Goal: Browse casually

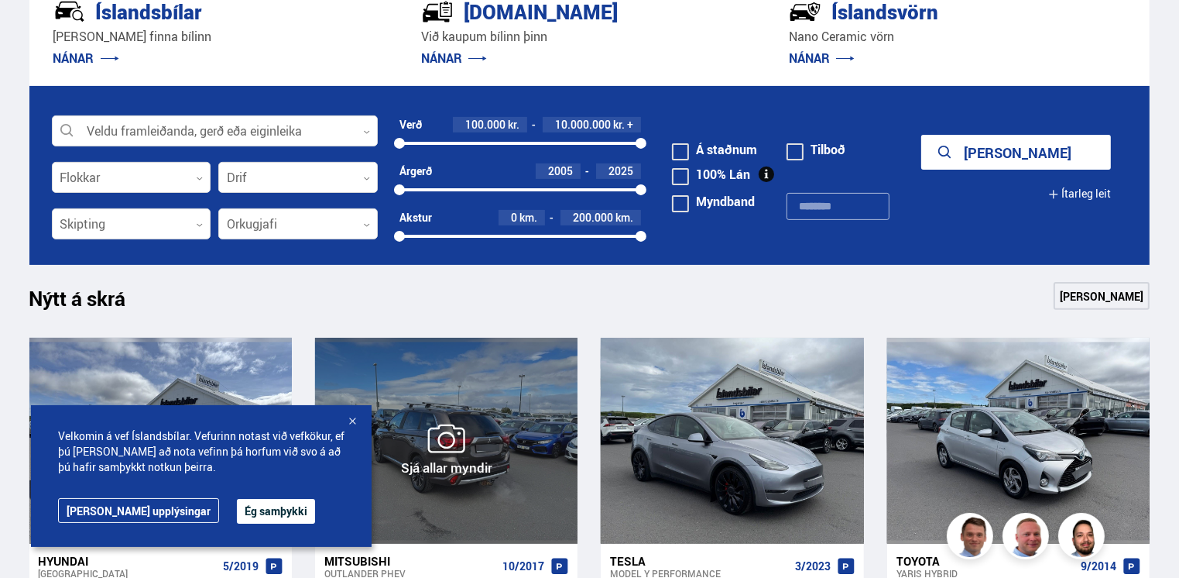
scroll to position [310, 0]
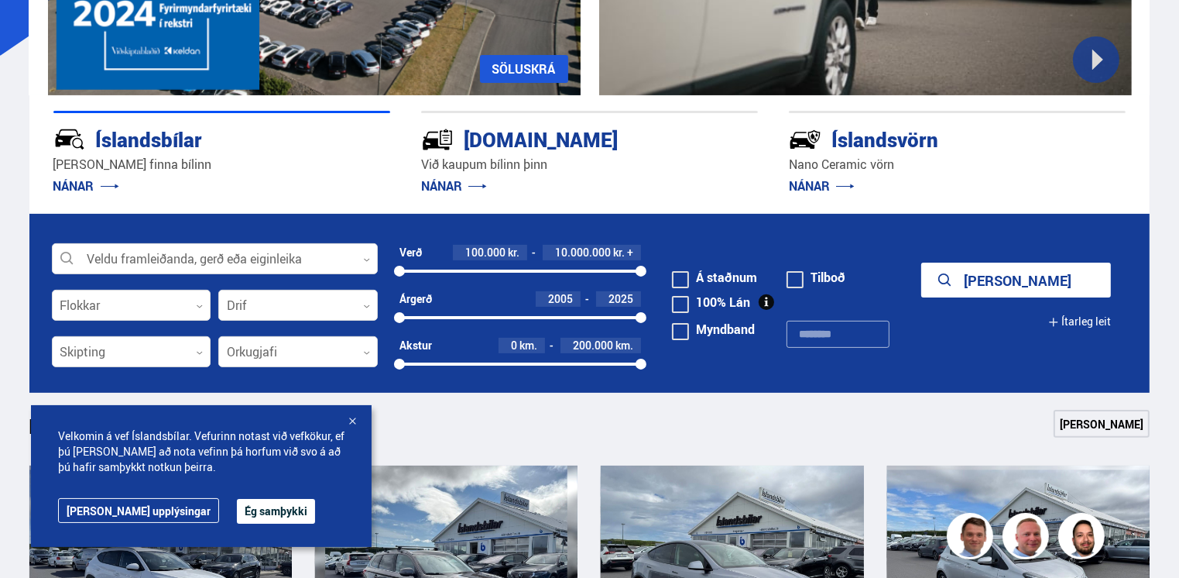
click at [427, 173] on p "NÁNAR" at bounding box center [589, 185] width 337 height 25
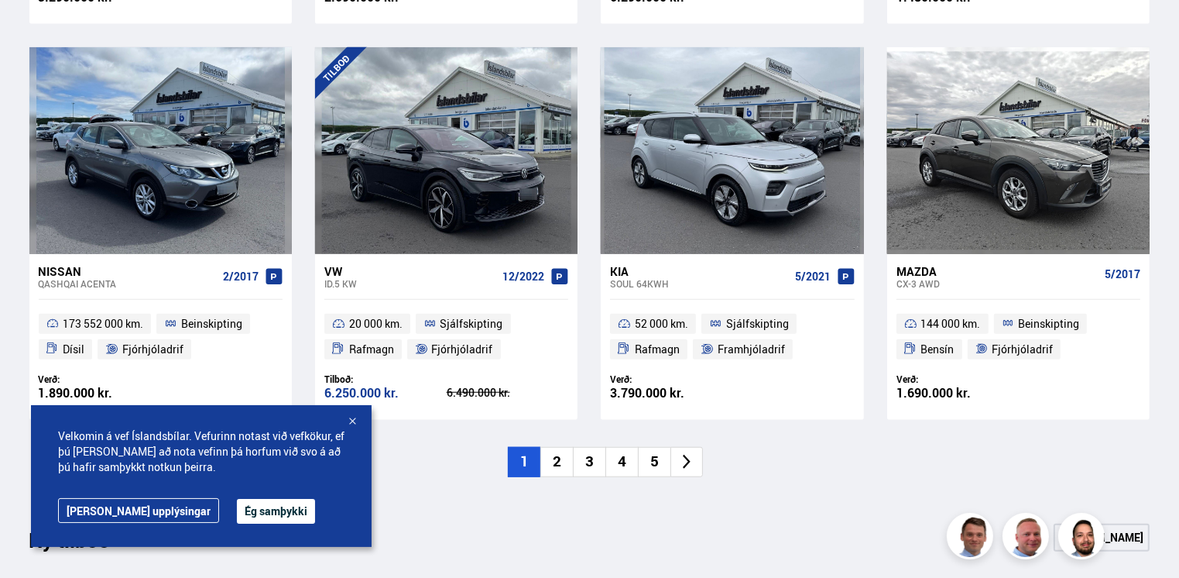
scroll to position [1161, 0]
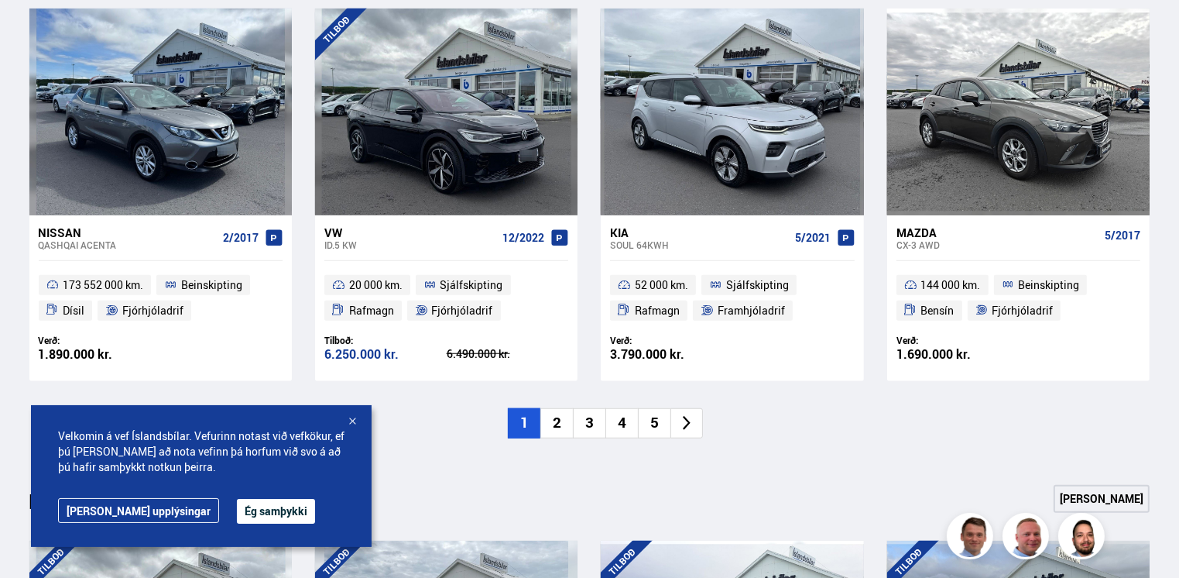
click at [681, 428] on icon at bounding box center [687, 423] width 18 height 18
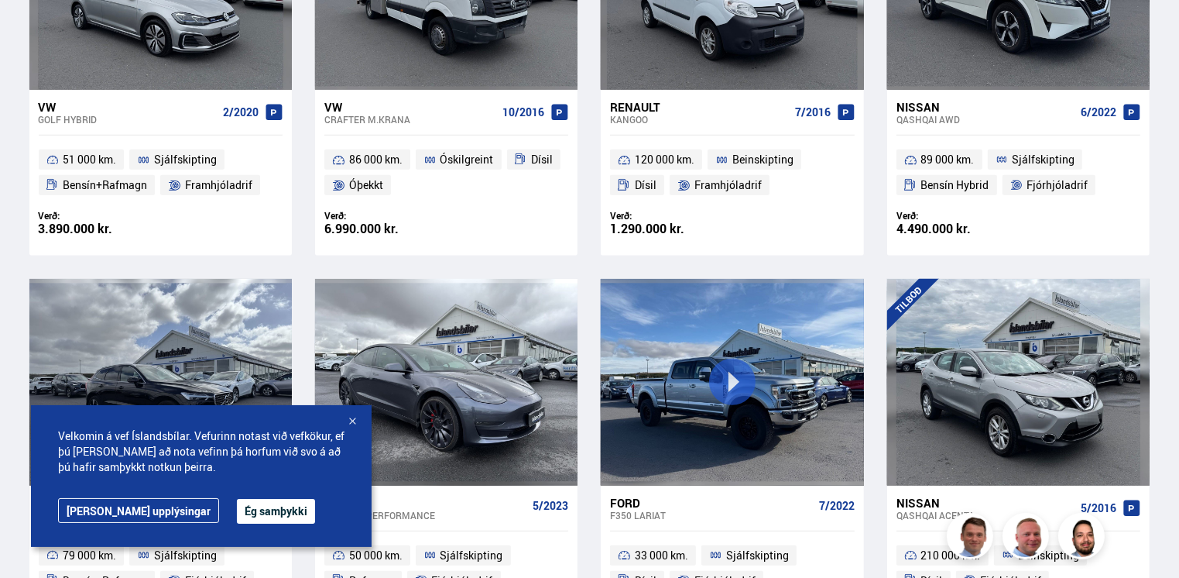
scroll to position [929, 0]
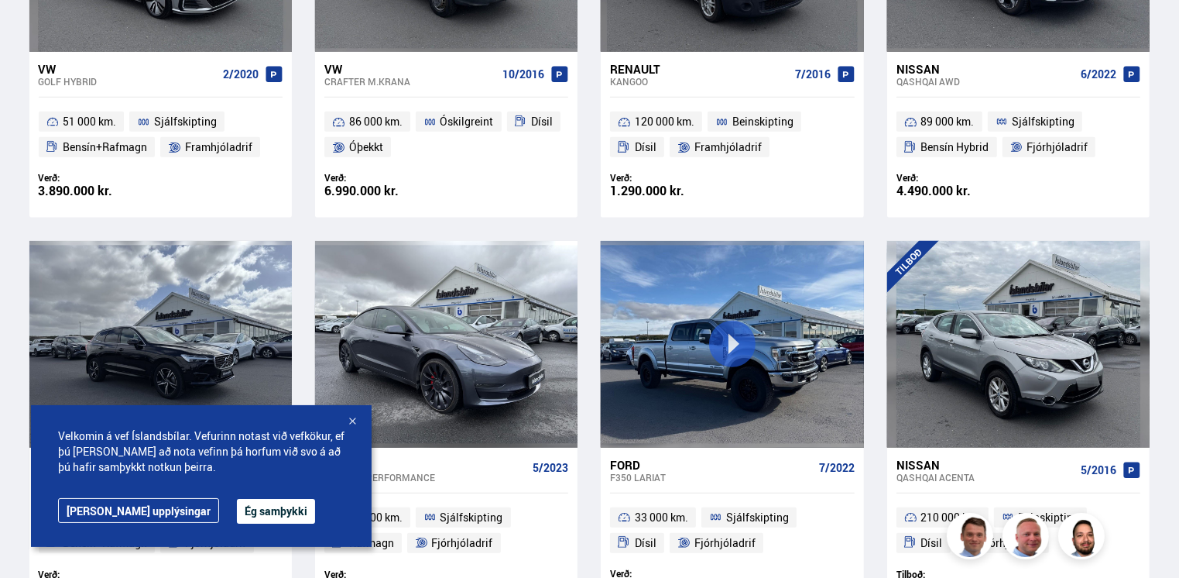
click at [237, 512] on button "Ég samþykki" at bounding box center [276, 511] width 78 height 25
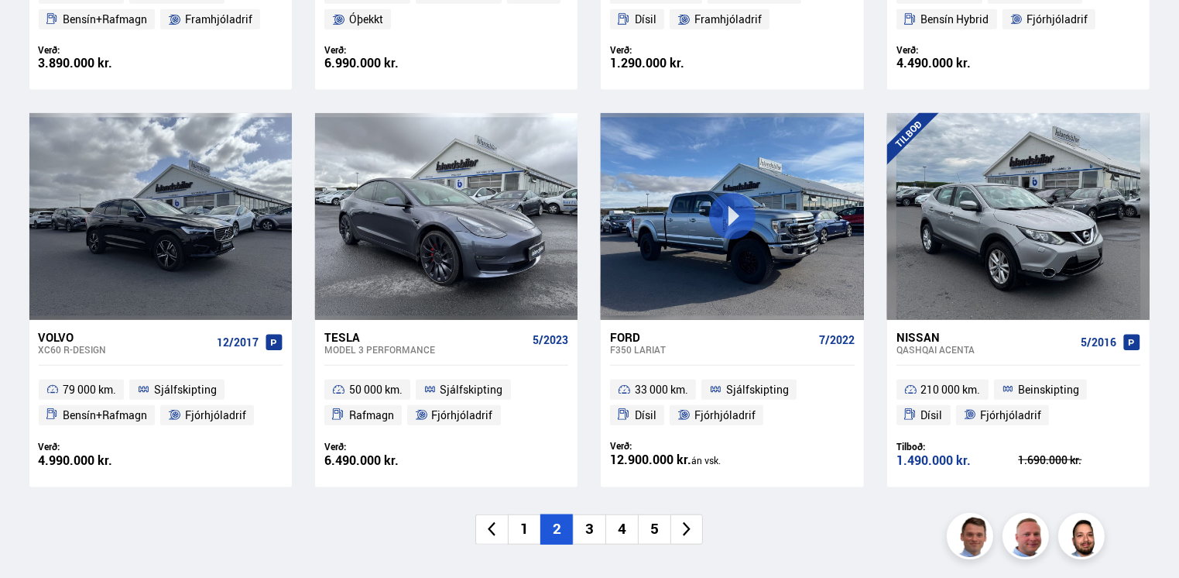
scroll to position [1084, 0]
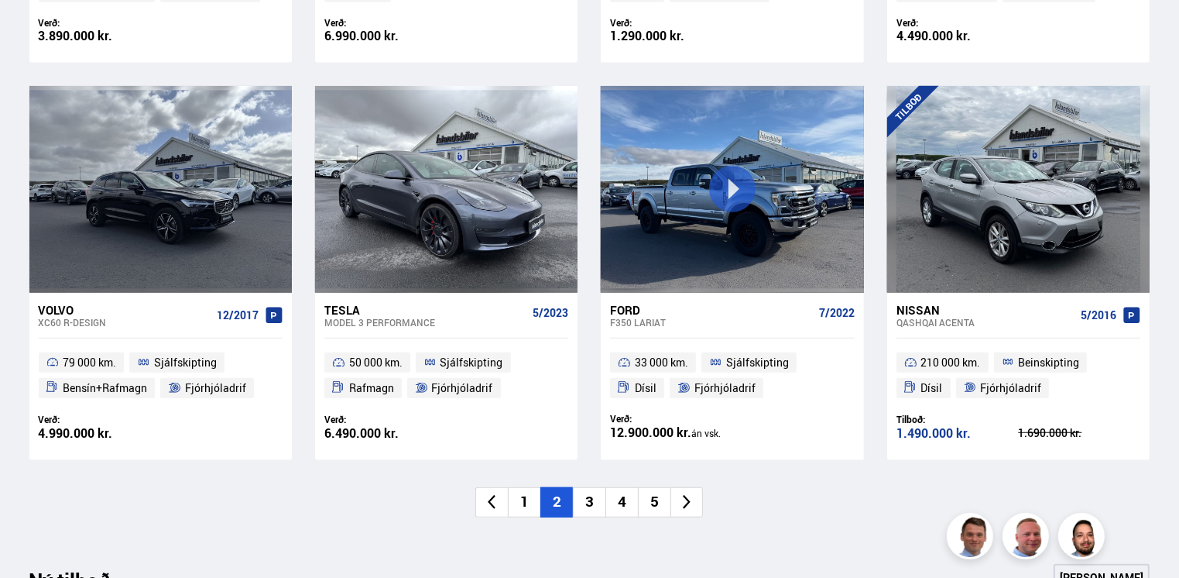
click at [680, 503] on icon at bounding box center [687, 502] width 18 height 18
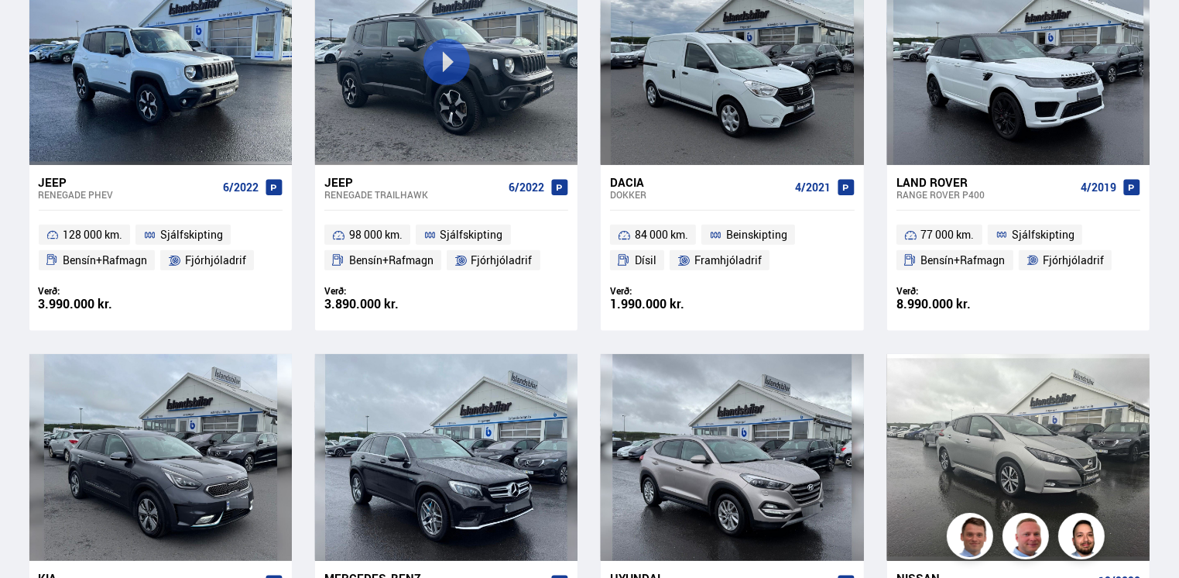
scroll to position [774, 0]
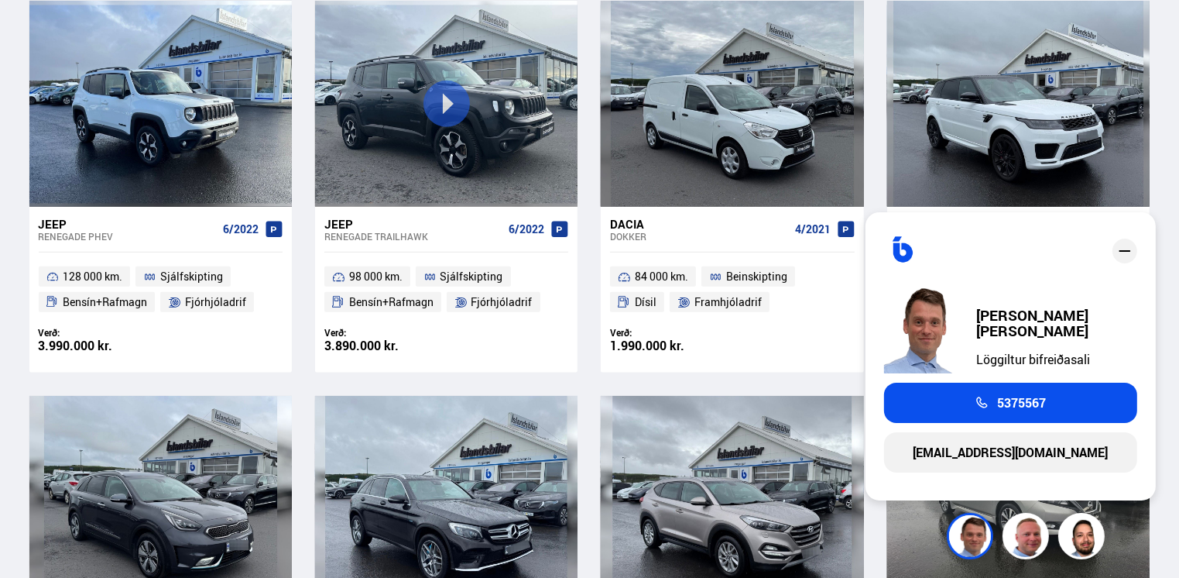
click at [595, 383] on div "Jeep Renegade PHEV 6/2022 128 000 km. Sjálfskipting Bensín+Rafmagn Fjórhjóladri…" at bounding box center [589, 384] width 1121 height 766
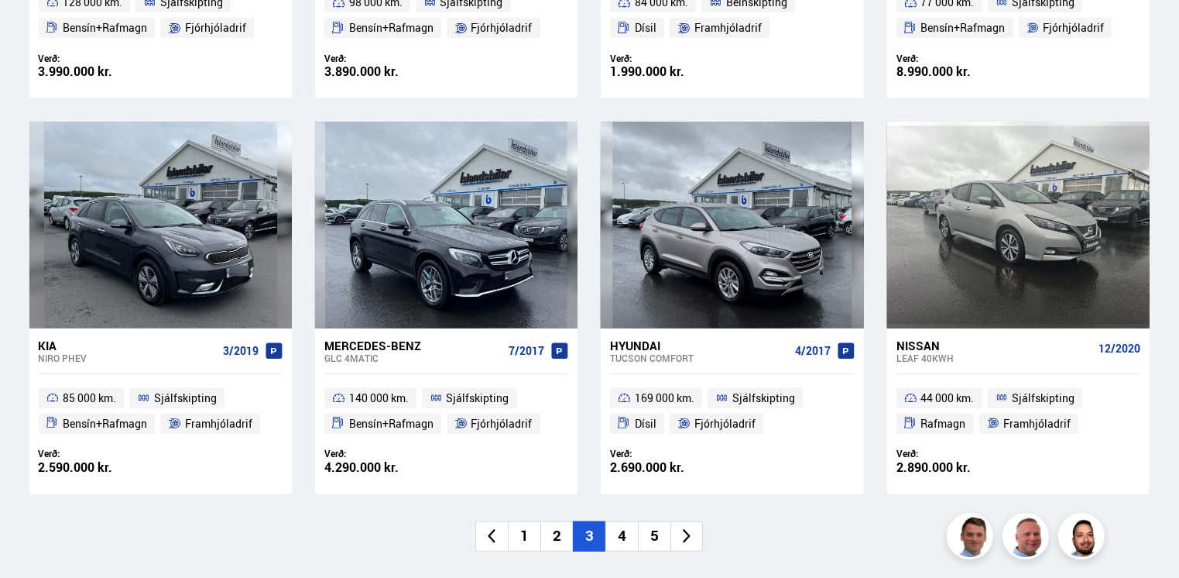
scroll to position [1084, 0]
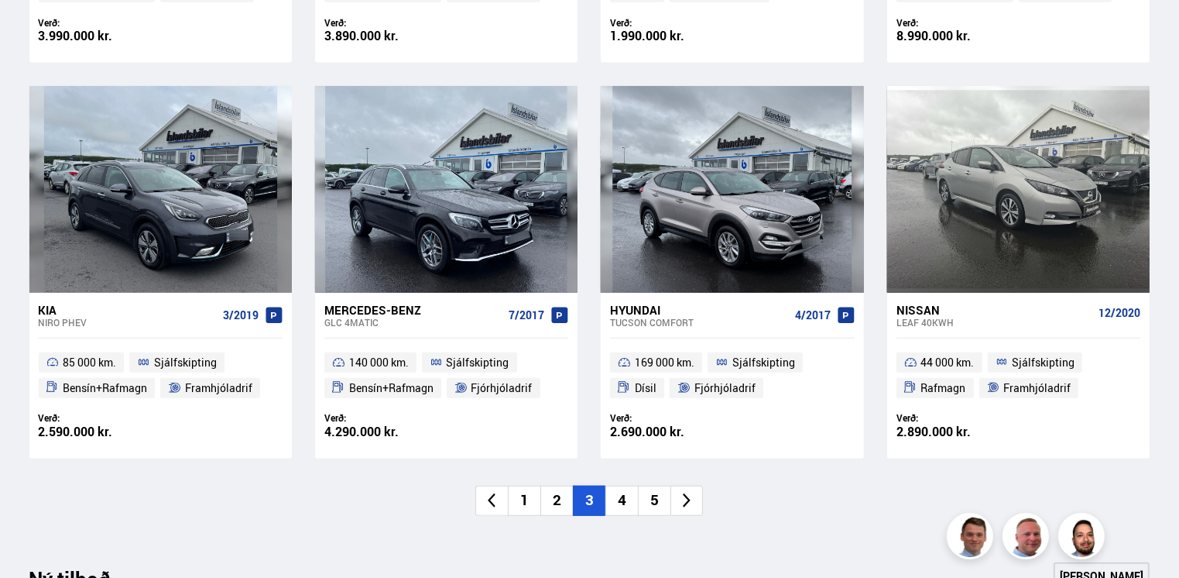
click at [680, 503] on icon at bounding box center [687, 501] width 18 height 18
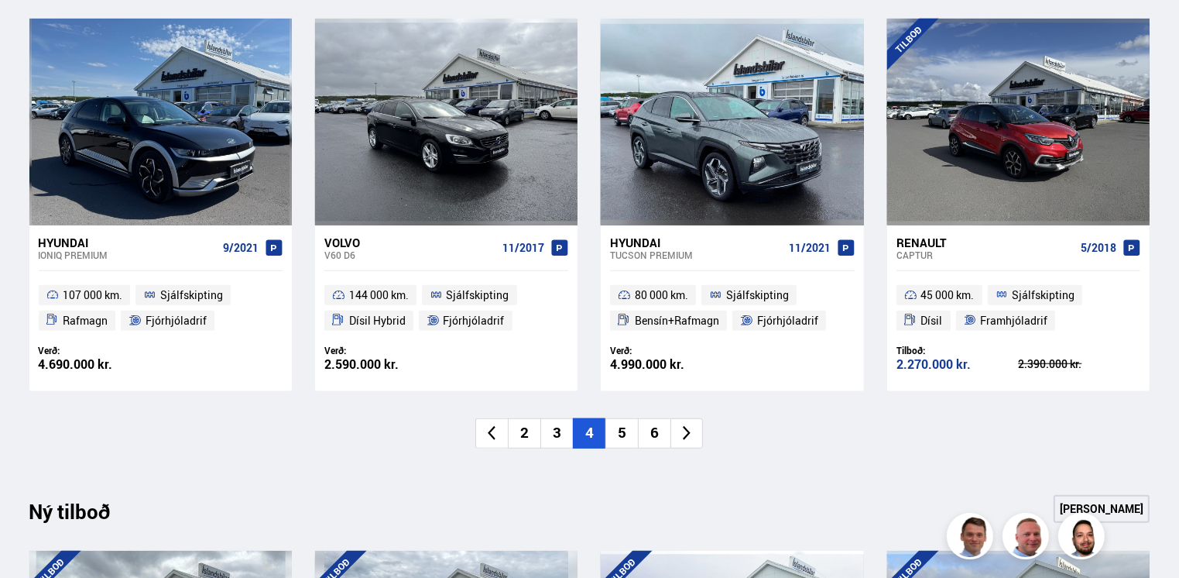
scroll to position [1161, 0]
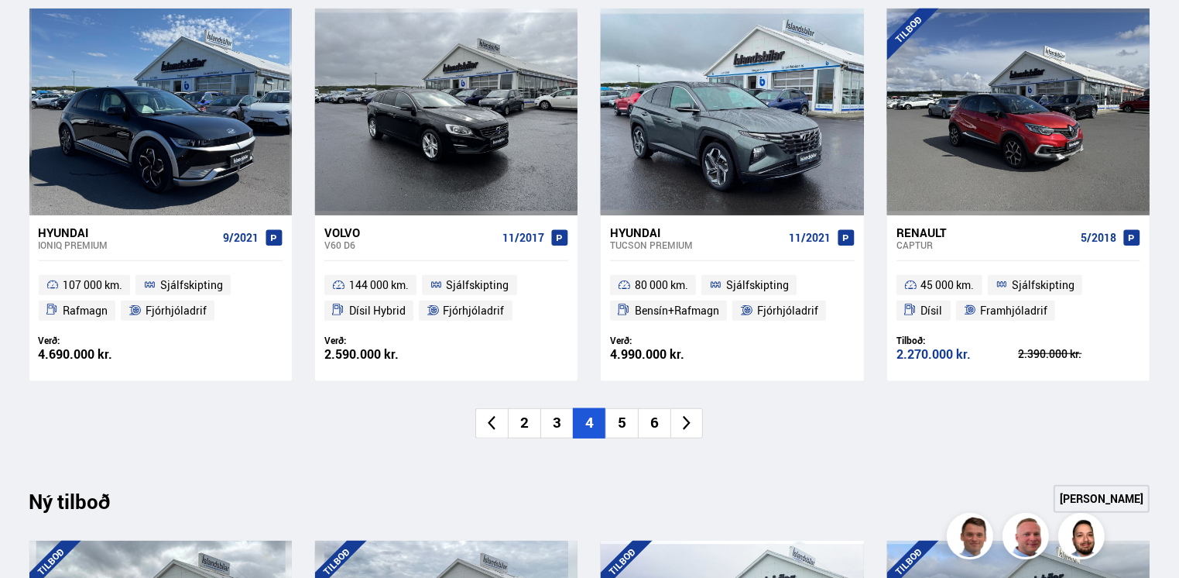
click at [622, 416] on li "5" at bounding box center [621, 423] width 33 height 30
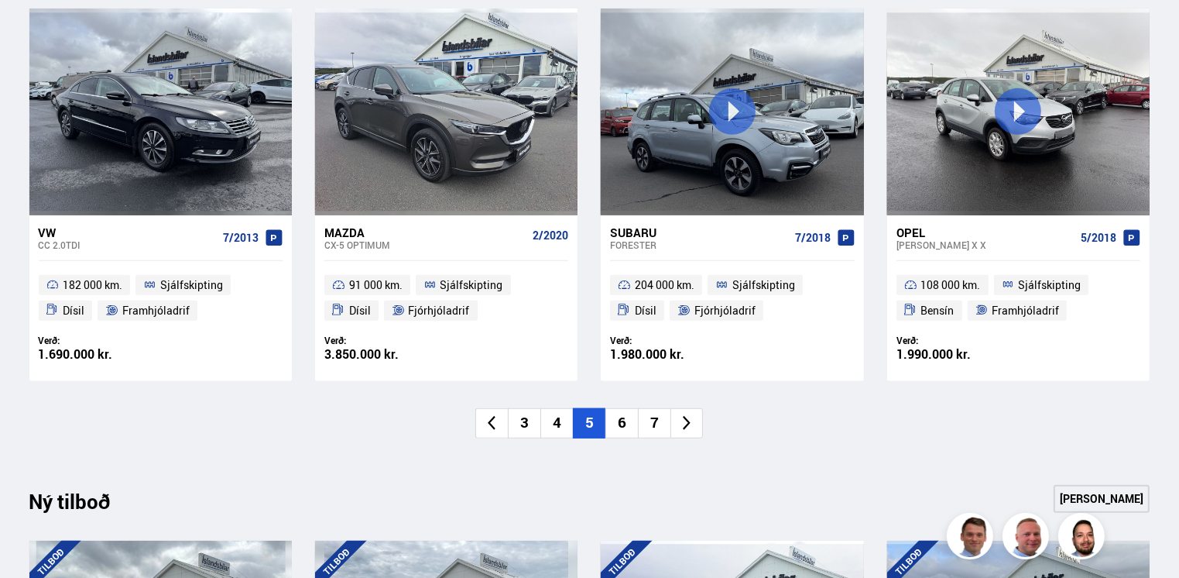
click at [621, 420] on li "6" at bounding box center [621, 423] width 33 height 30
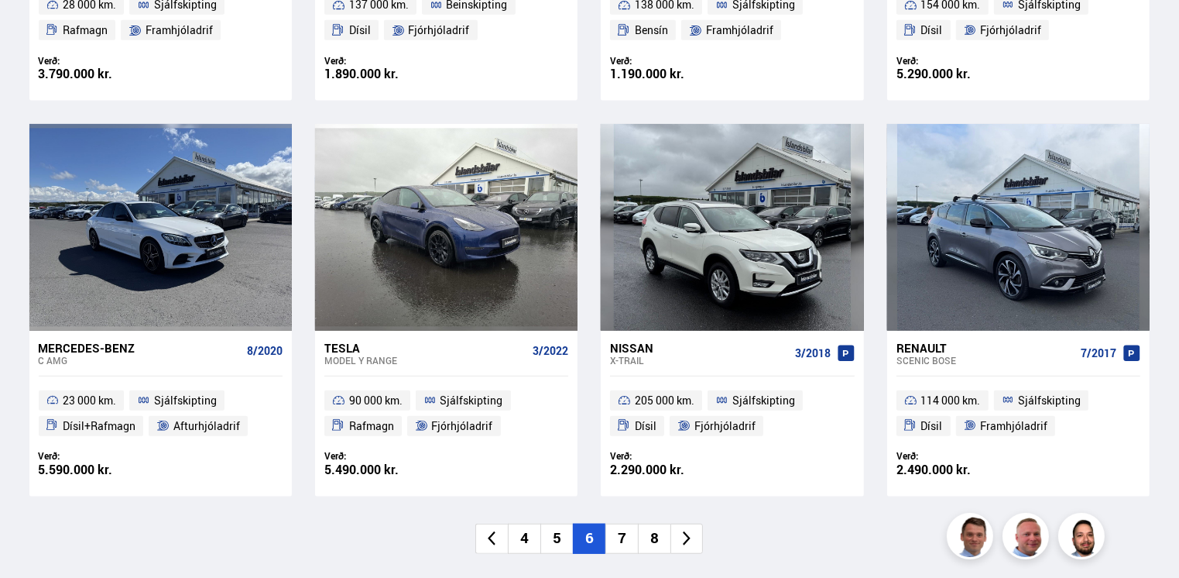
scroll to position [1084, 0]
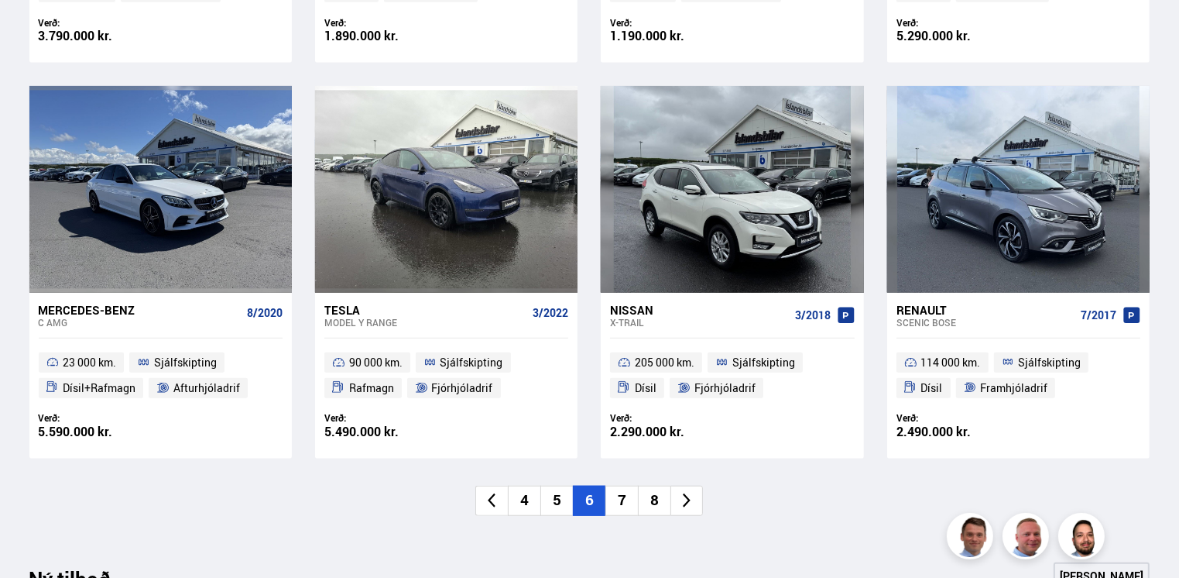
click at [682, 499] on icon at bounding box center [687, 501] width 18 height 18
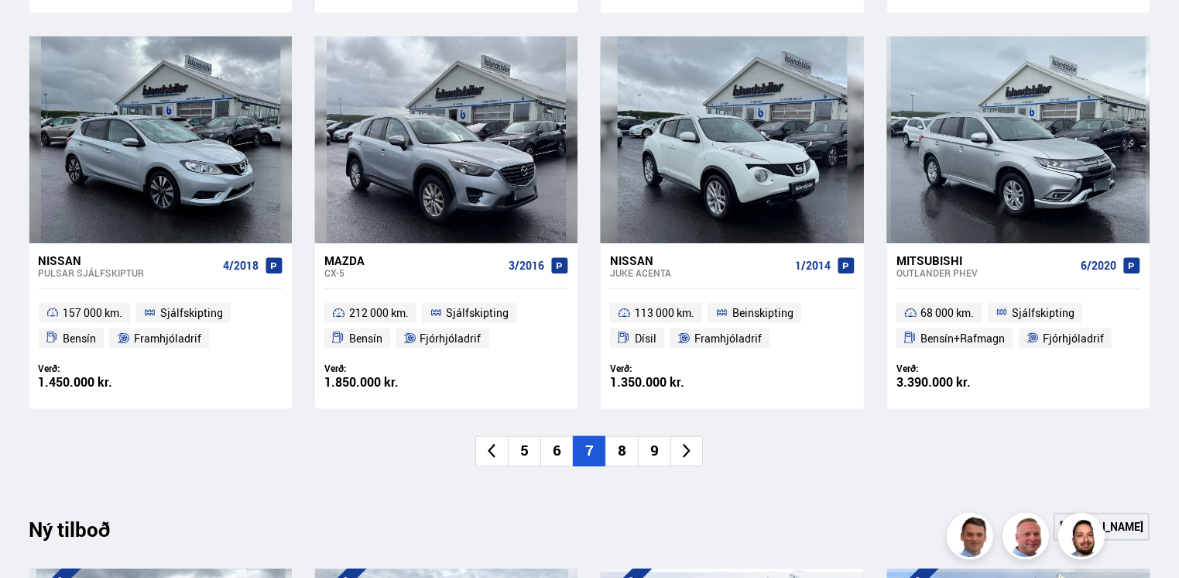
scroll to position [1161, 0]
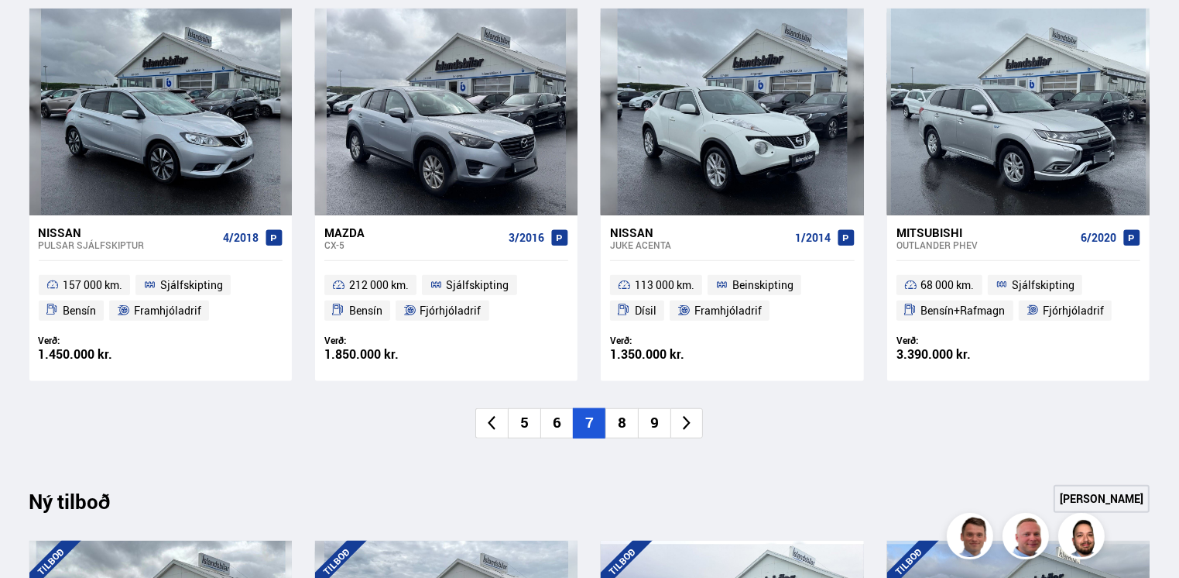
click at [680, 421] on icon at bounding box center [687, 423] width 18 height 18
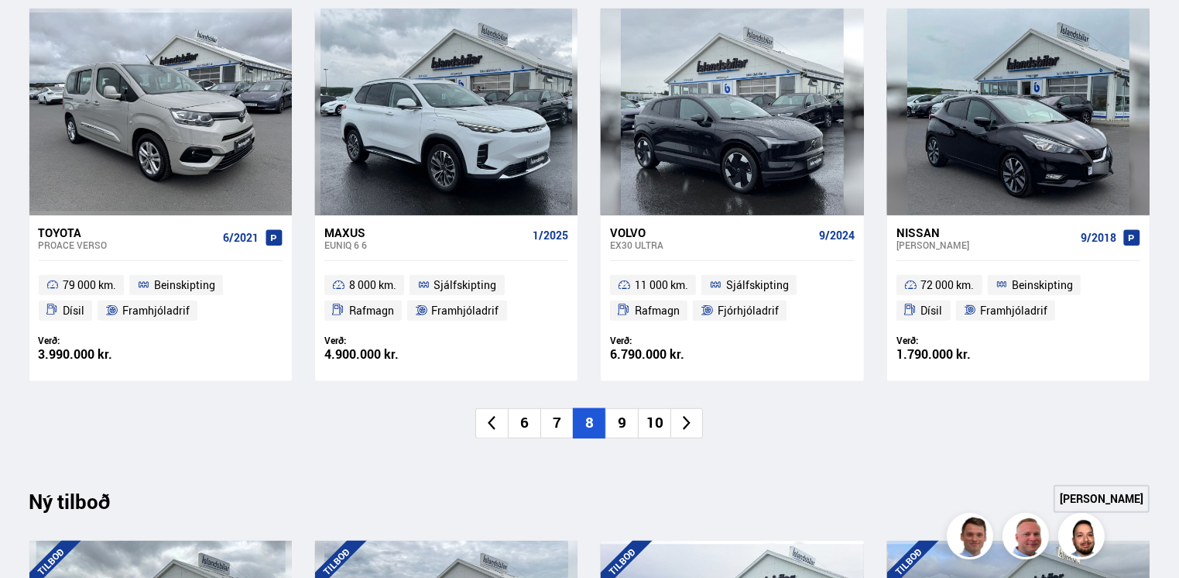
click at [682, 420] on icon at bounding box center [687, 423] width 18 height 18
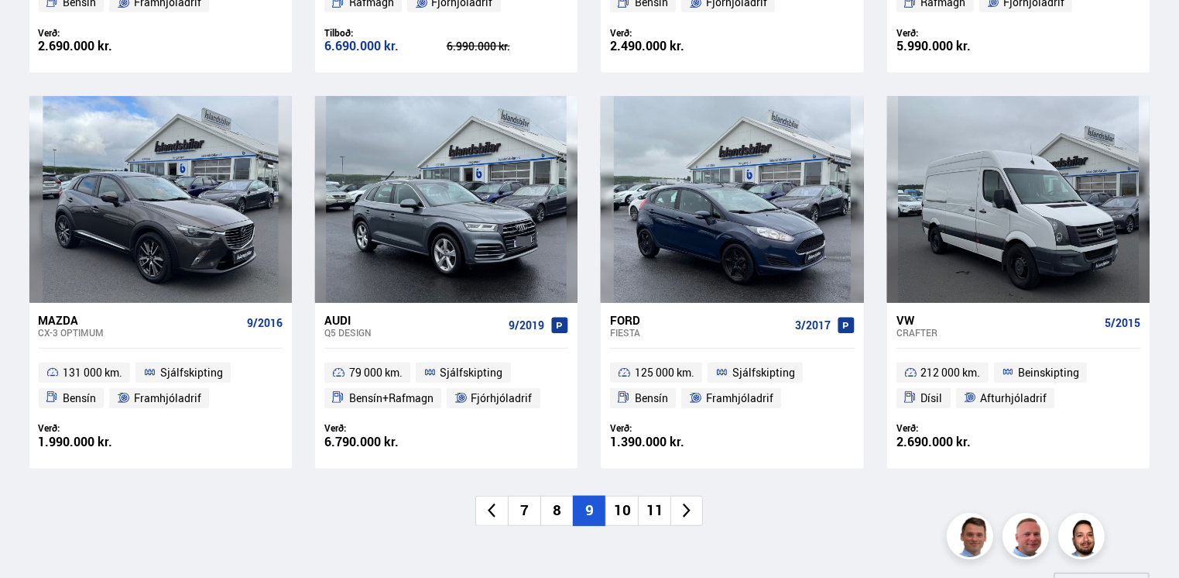
scroll to position [1084, 0]
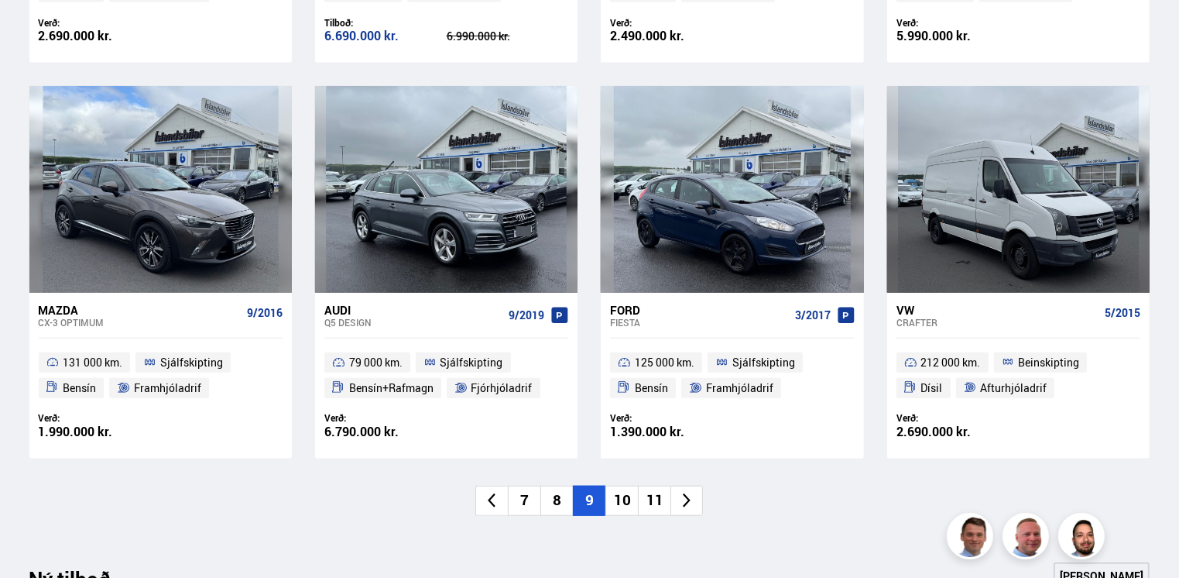
click at [682, 495] on icon at bounding box center [687, 501] width 18 height 18
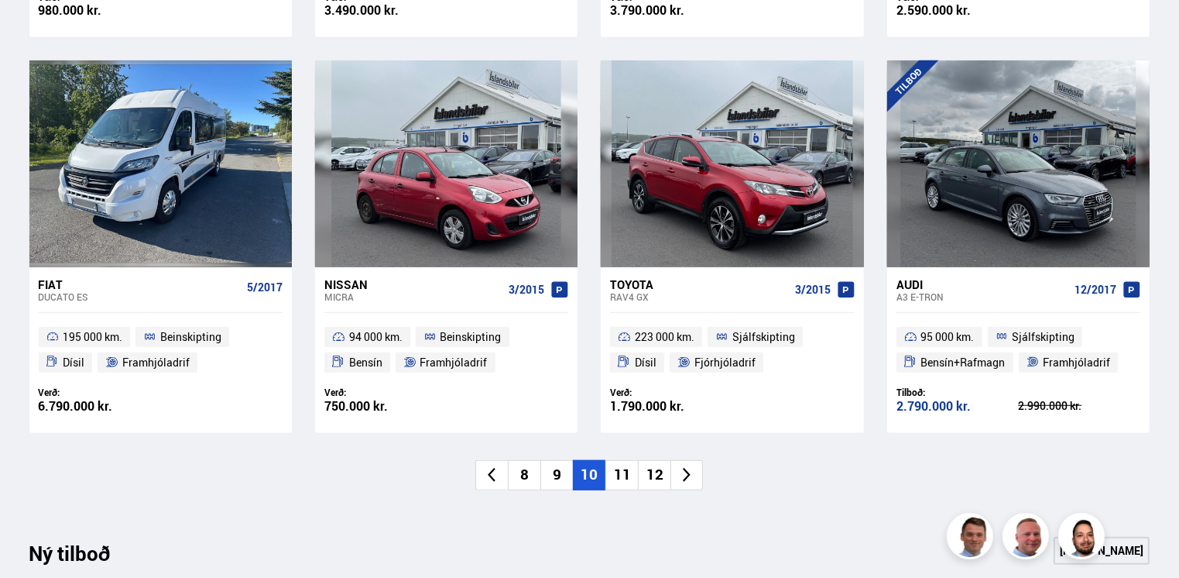
scroll to position [1006, 0]
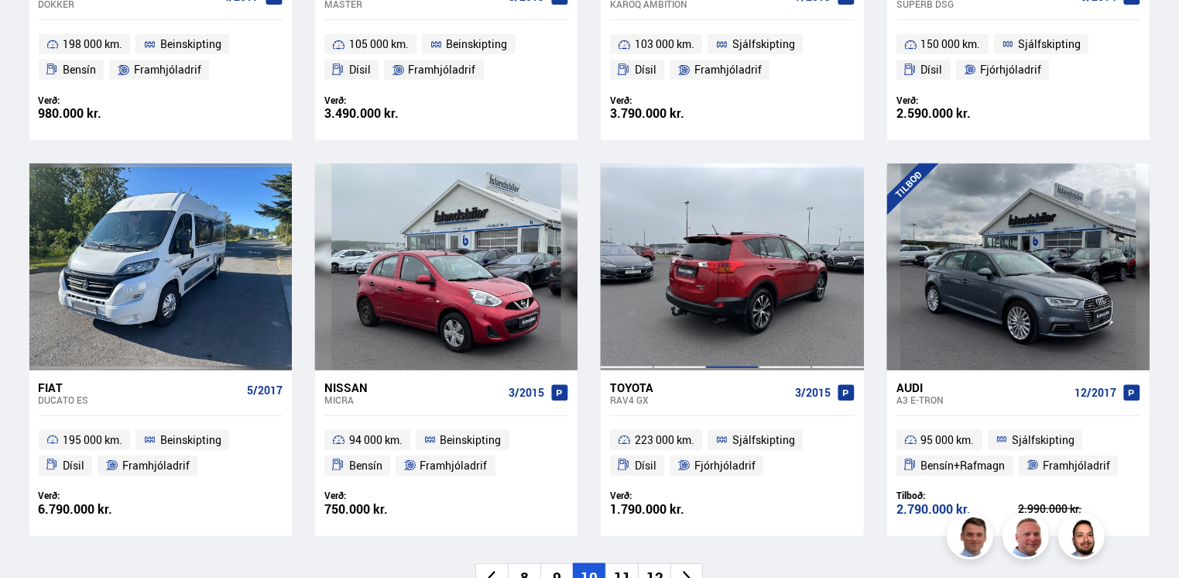
click at [727, 317] on div at bounding box center [732, 266] width 53 height 206
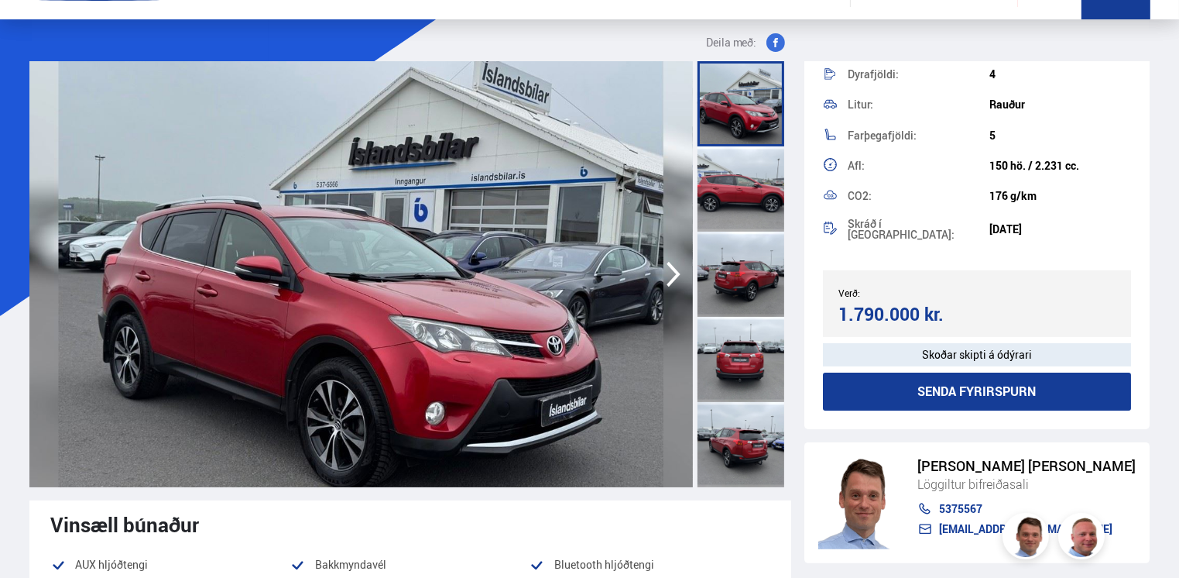
scroll to position [77, 0]
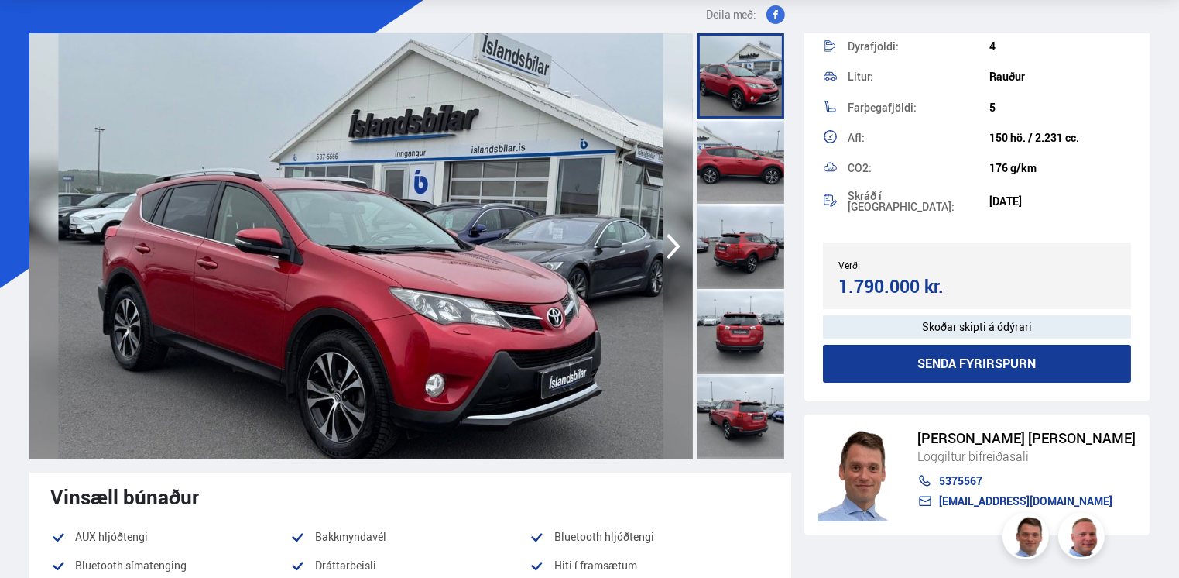
click at [725, 494] on div "Vinsæll búnaður" at bounding box center [410, 496] width 718 height 23
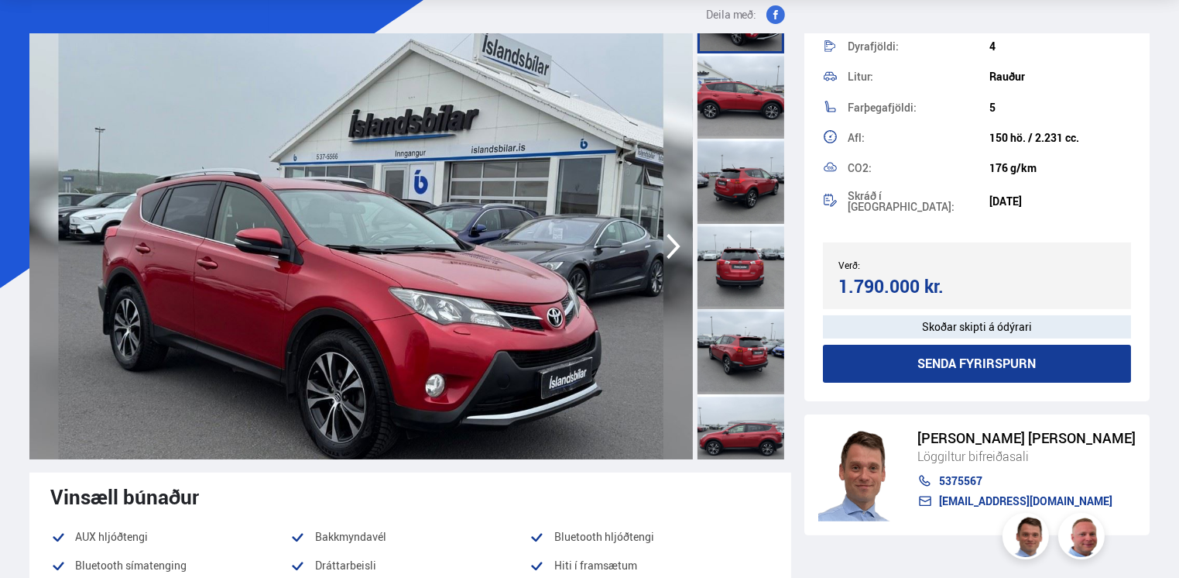
scroll to position [155, 0]
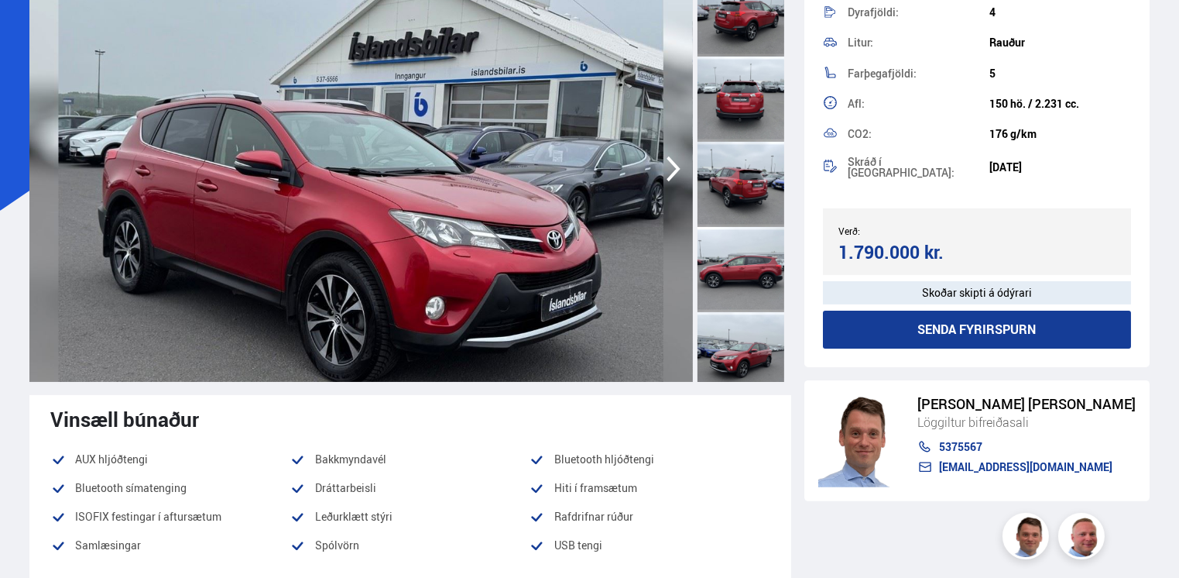
click at [1105, 411] on div "[PERSON_NAME] [PERSON_NAME] Löggiltur bifreiðasali 5375567 [EMAIL_ADDRESS][DOMA…" at bounding box center [977, 440] width 346 height 121
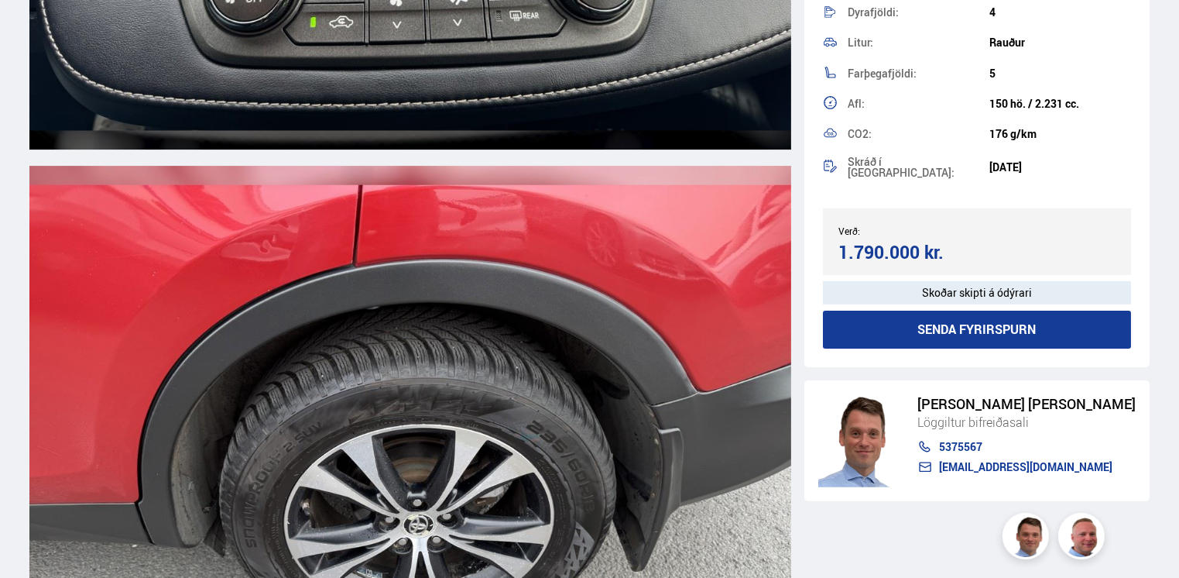
scroll to position [17186, 0]
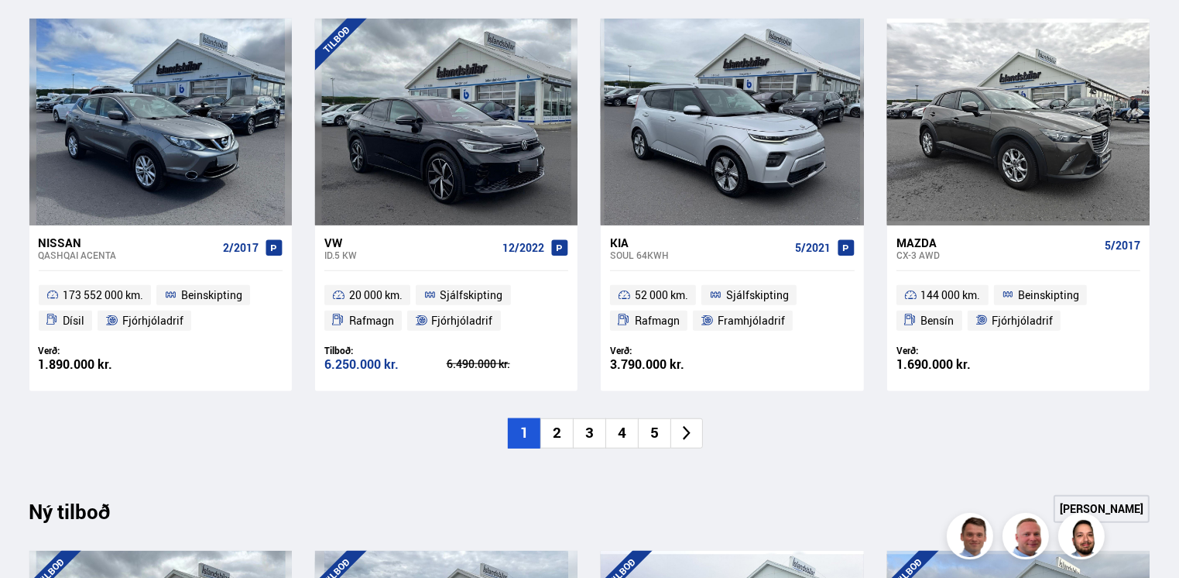
scroll to position [1161, 0]
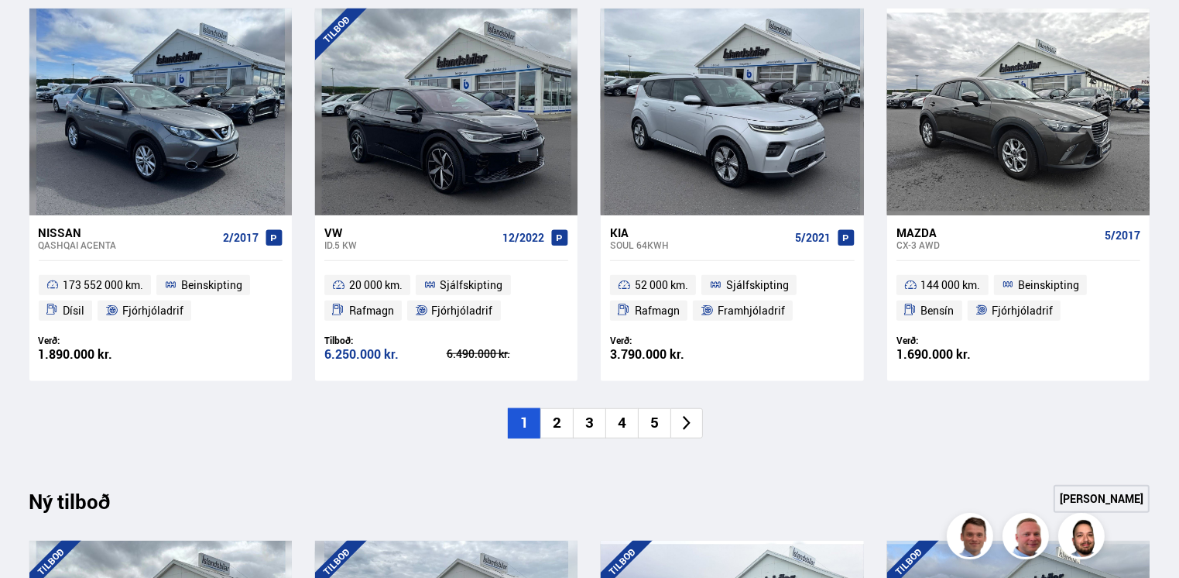
click at [683, 425] on icon at bounding box center [687, 423] width 18 height 18
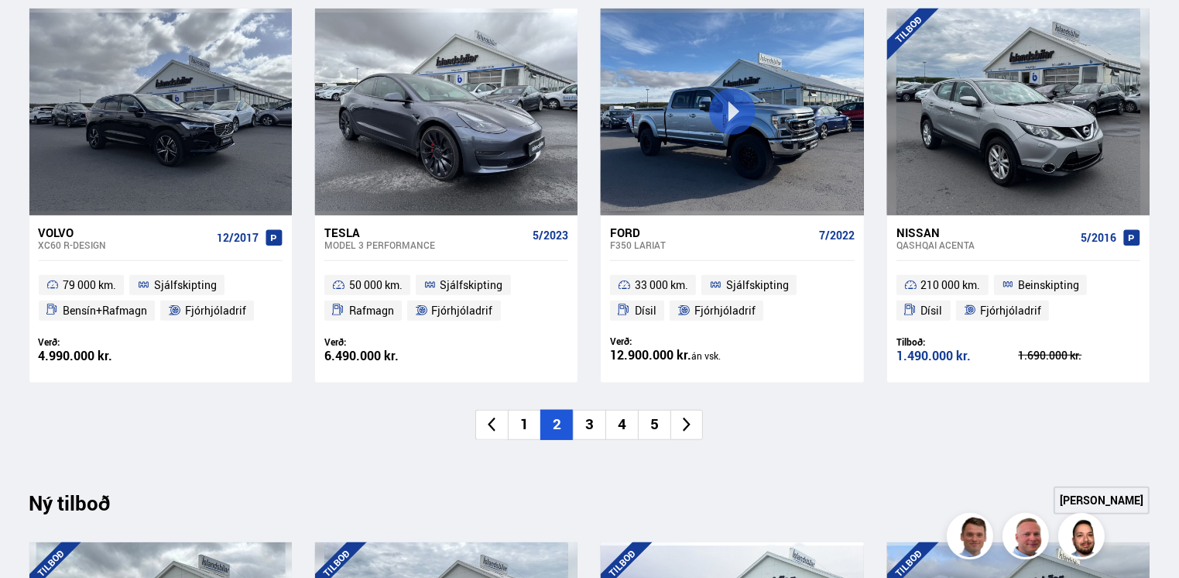
click at [683, 424] on icon at bounding box center [687, 425] width 18 height 18
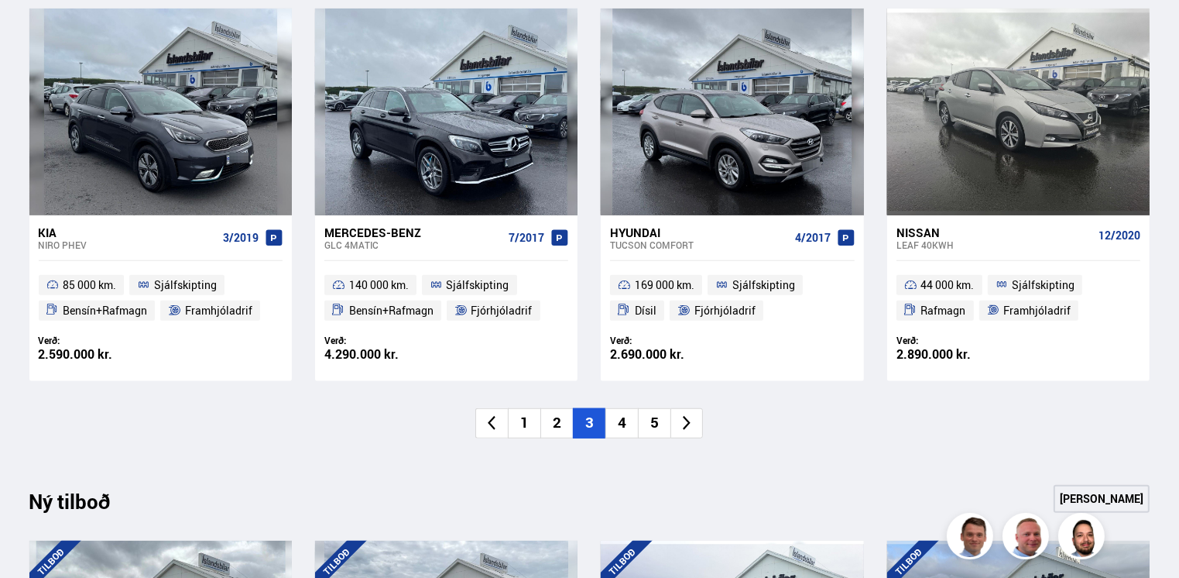
click at [683, 425] on icon at bounding box center [687, 423] width 18 height 18
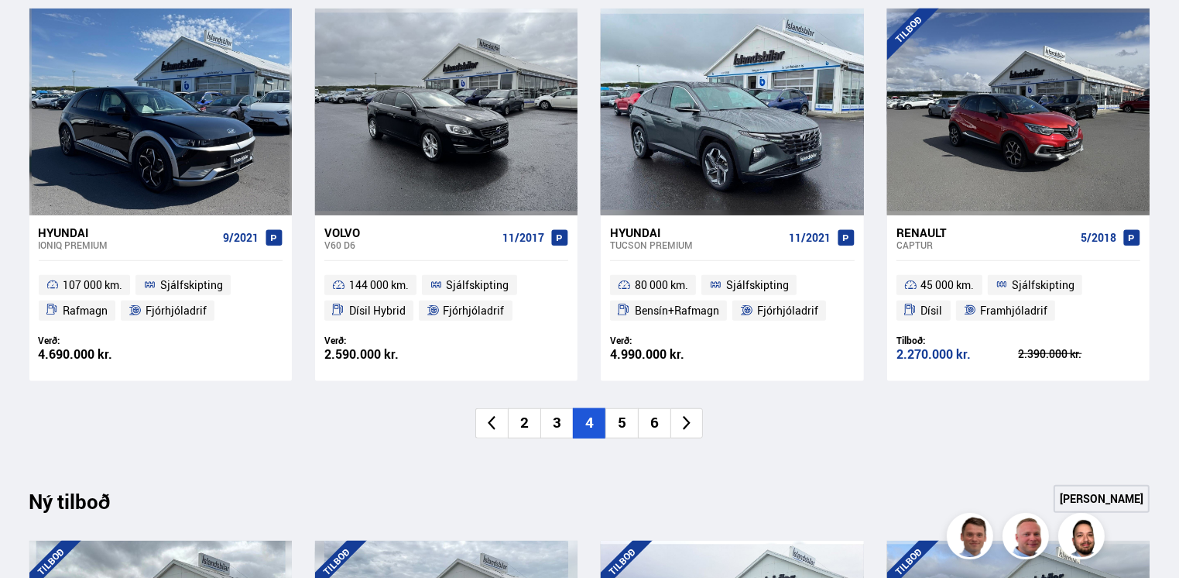
click at [683, 425] on icon at bounding box center [687, 423] width 18 height 18
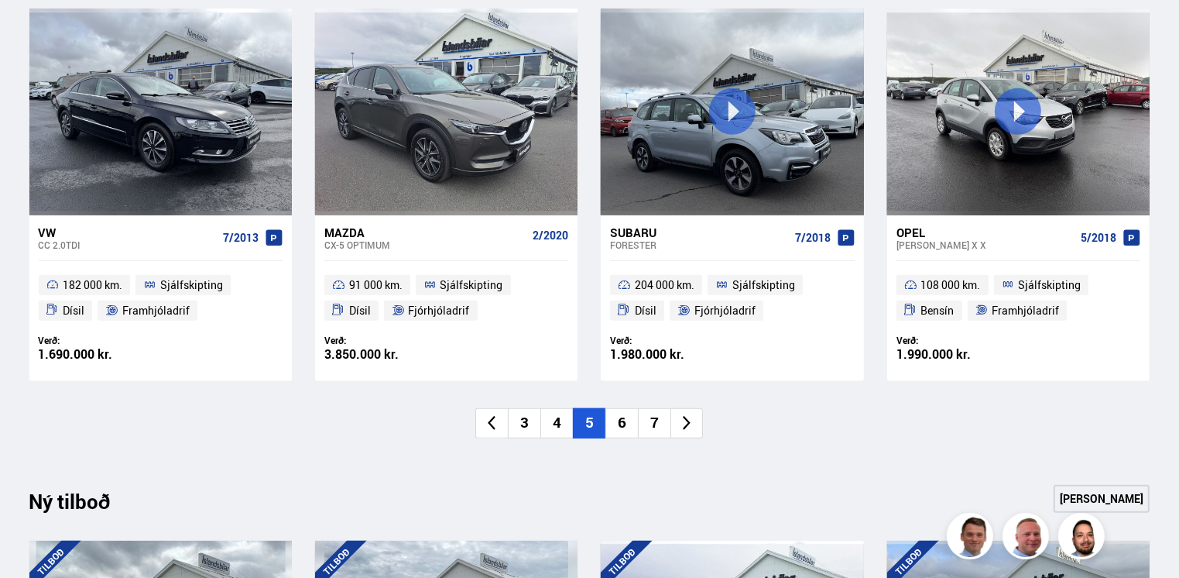
click at [683, 425] on icon at bounding box center [687, 423] width 18 height 18
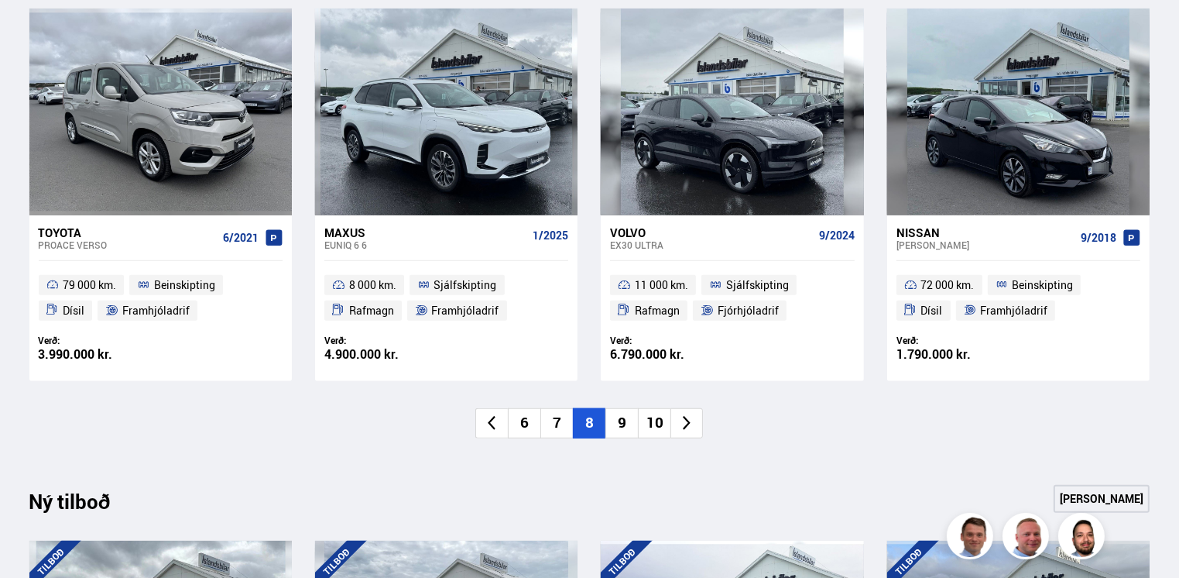
click at [683, 425] on icon at bounding box center [687, 423] width 18 height 18
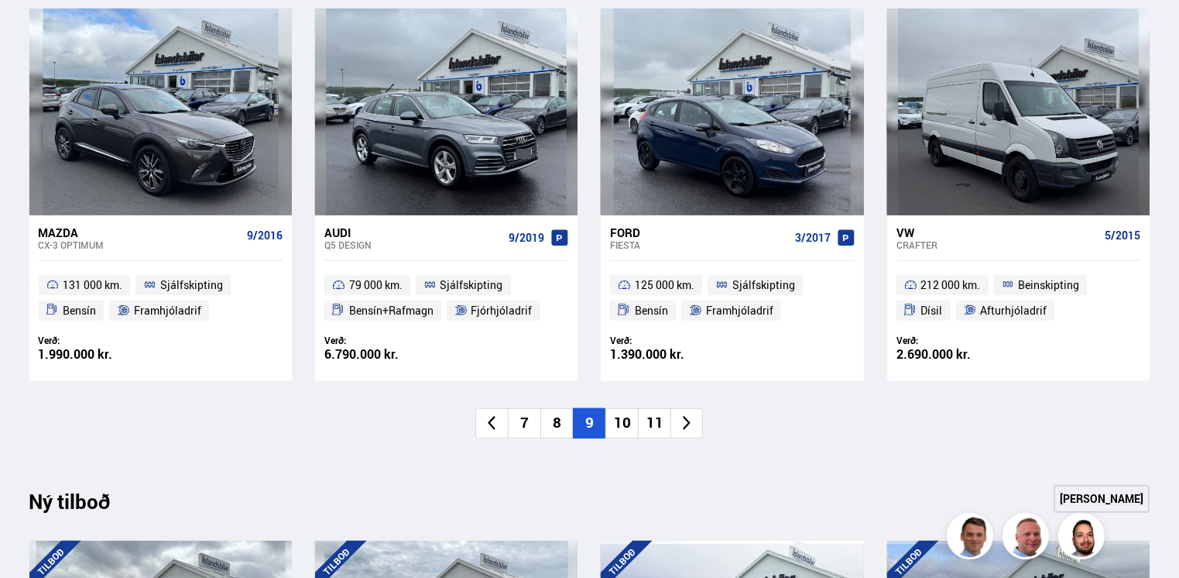
click at [683, 425] on icon at bounding box center [687, 423] width 18 height 18
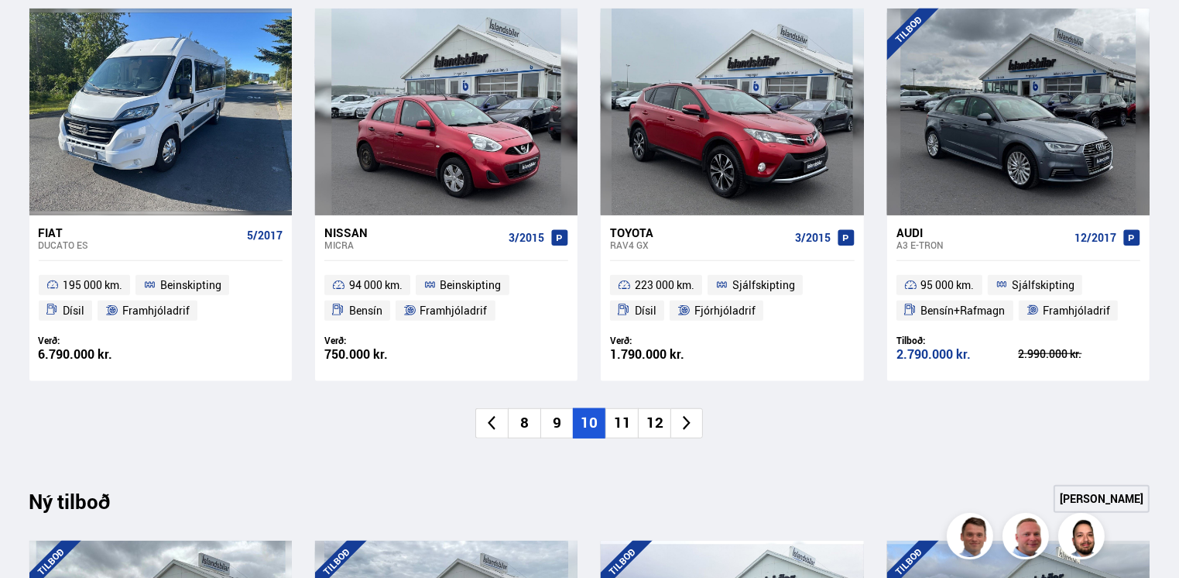
click at [683, 425] on icon at bounding box center [687, 423] width 18 height 18
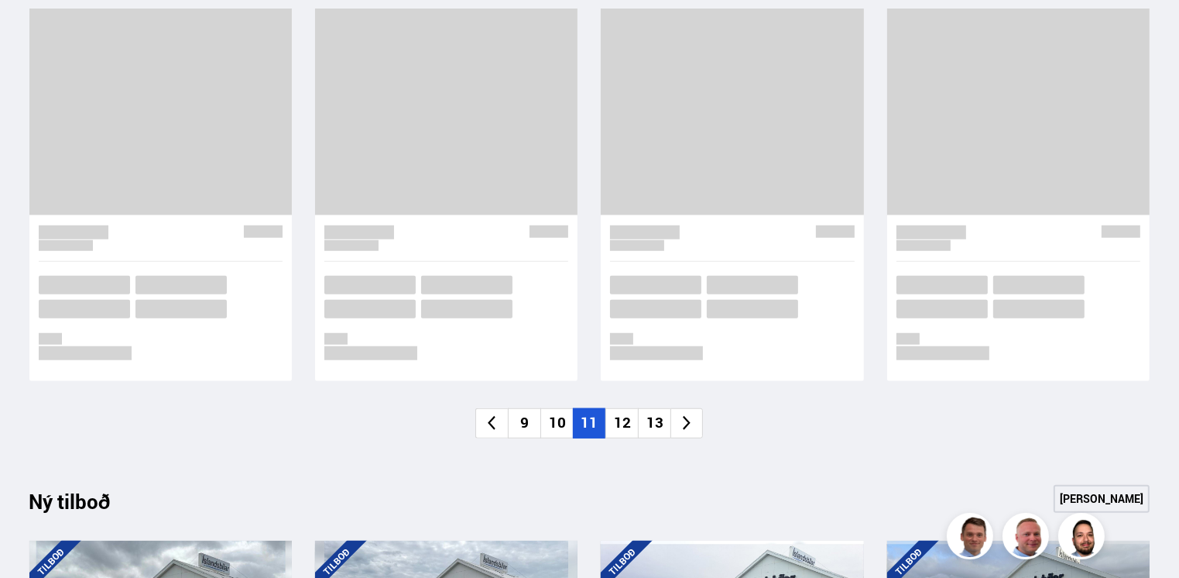
click at [683, 425] on icon at bounding box center [687, 423] width 18 height 18
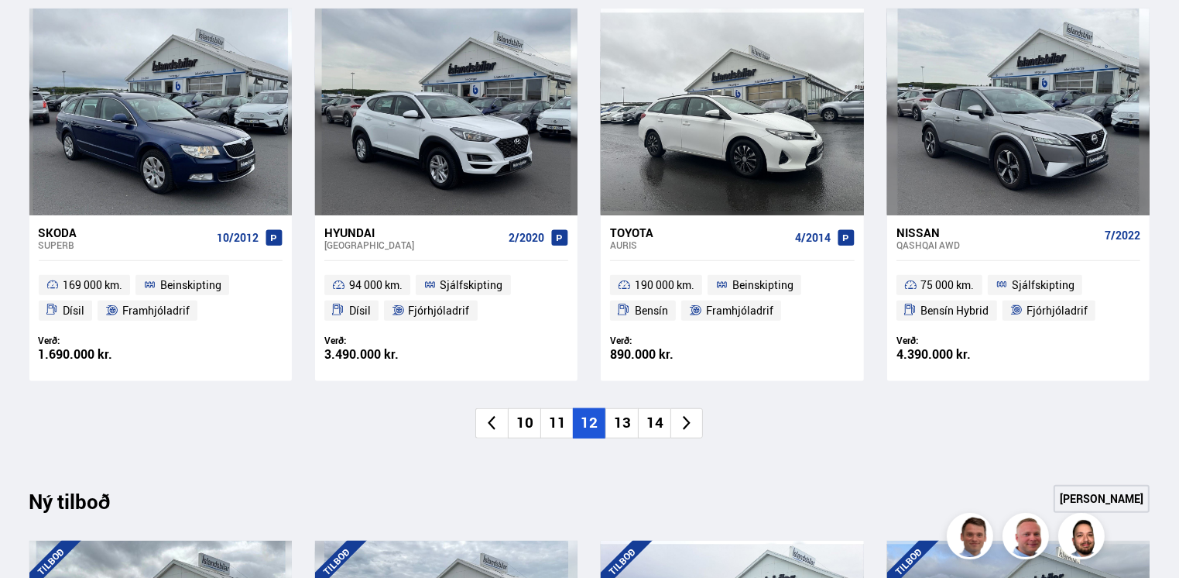
drag, startPoint x: 683, startPoint y: 425, endPoint x: 562, endPoint y: 417, distance: 121.0
click at [562, 417] on li "11" at bounding box center [556, 423] width 33 height 30
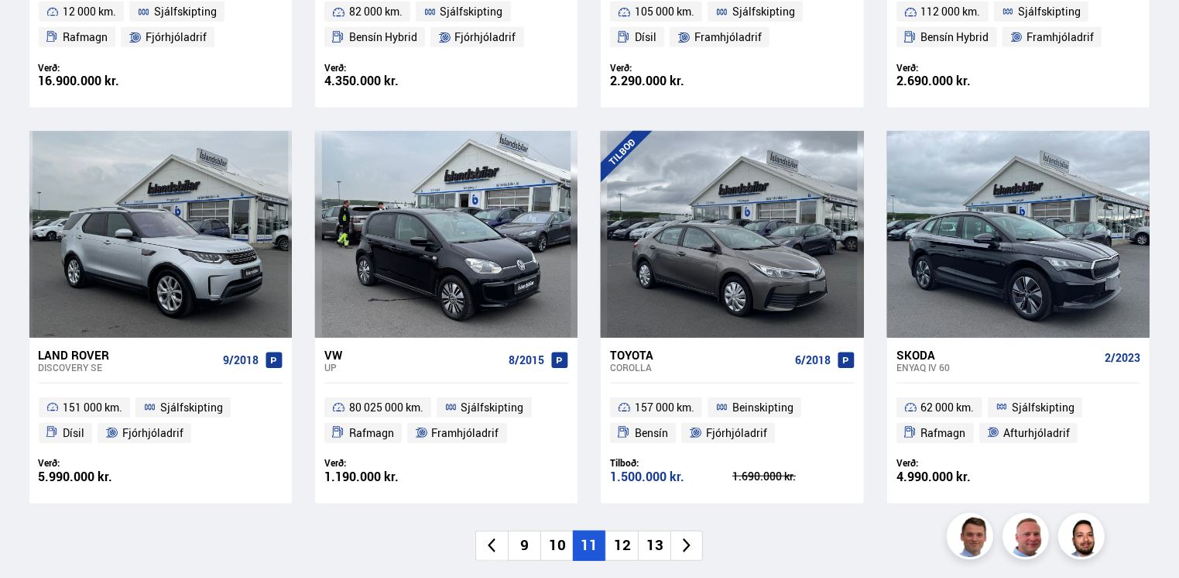
scroll to position [1084, 0]
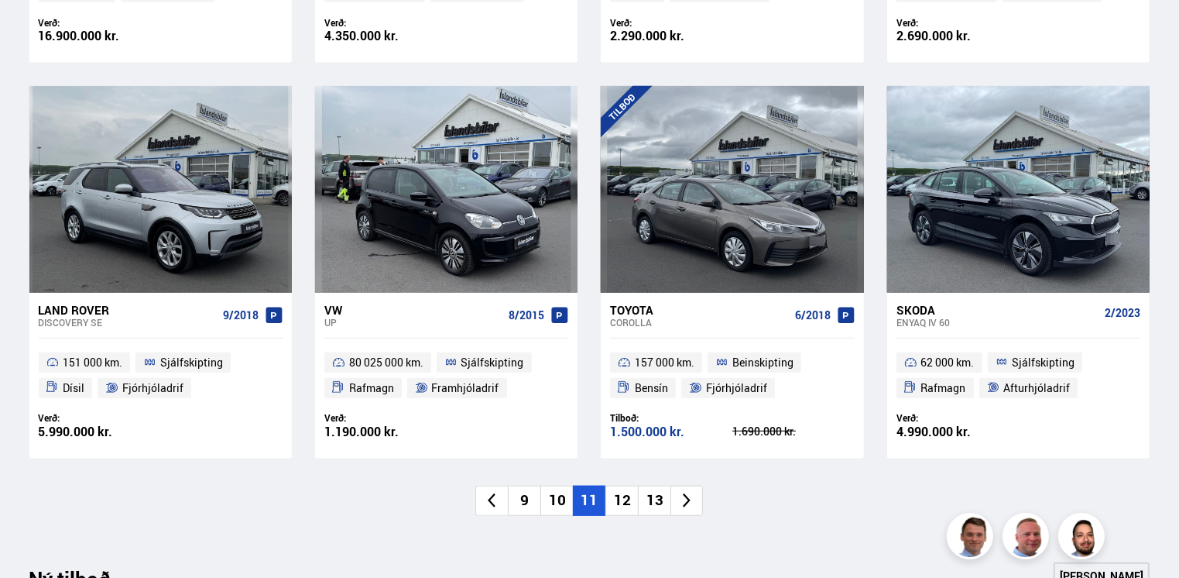
click at [682, 500] on icon at bounding box center [687, 501] width 18 height 18
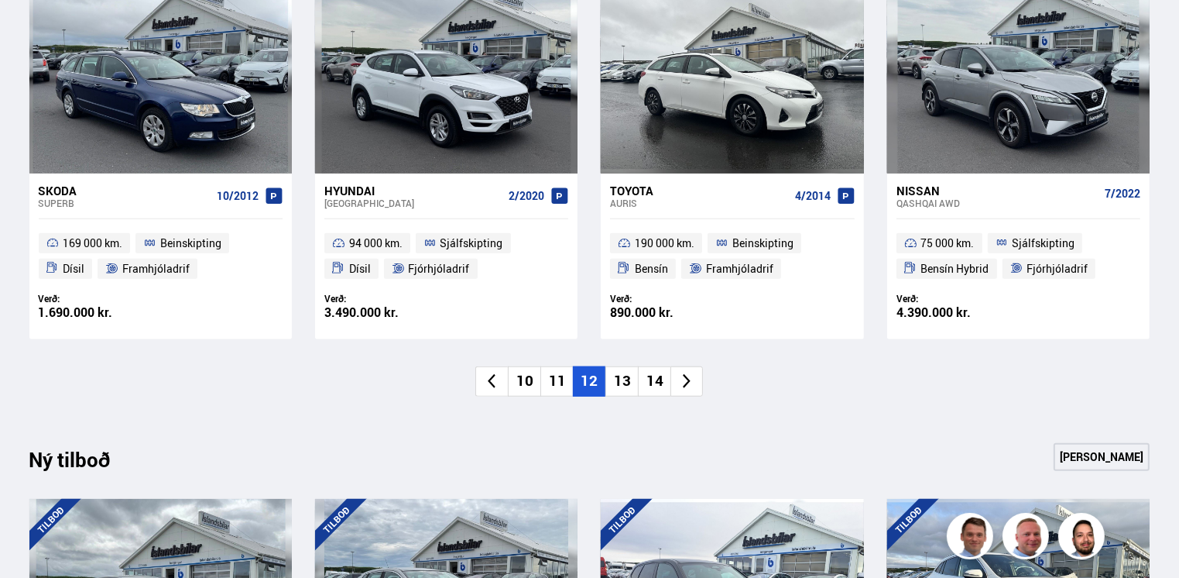
scroll to position [1239, 0]
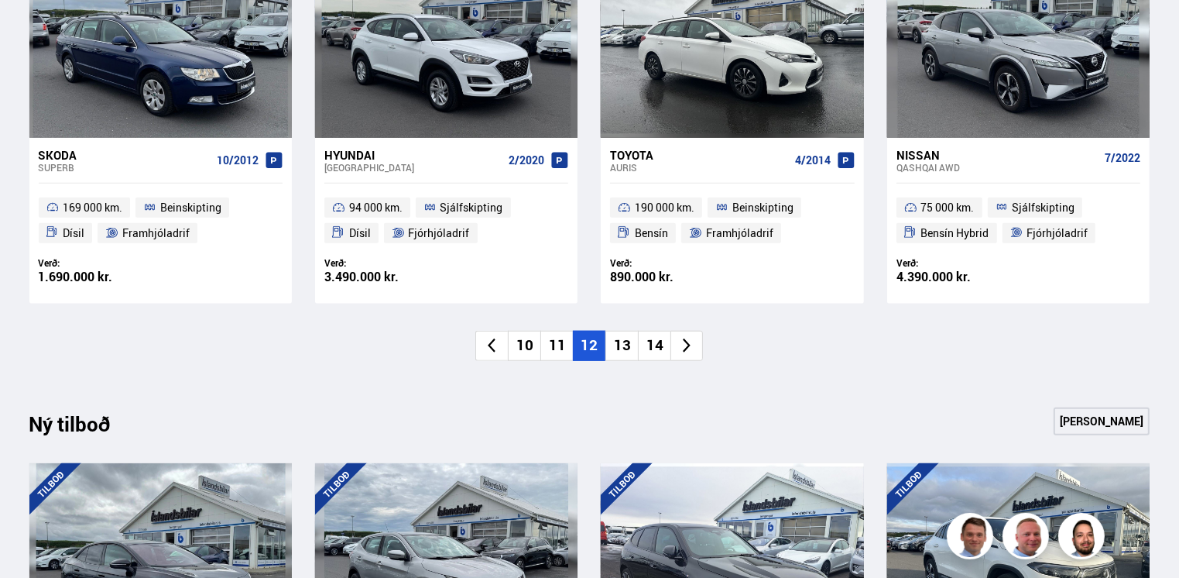
click at [685, 351] on icon at bounding box center [687, 346] width 18 height 18
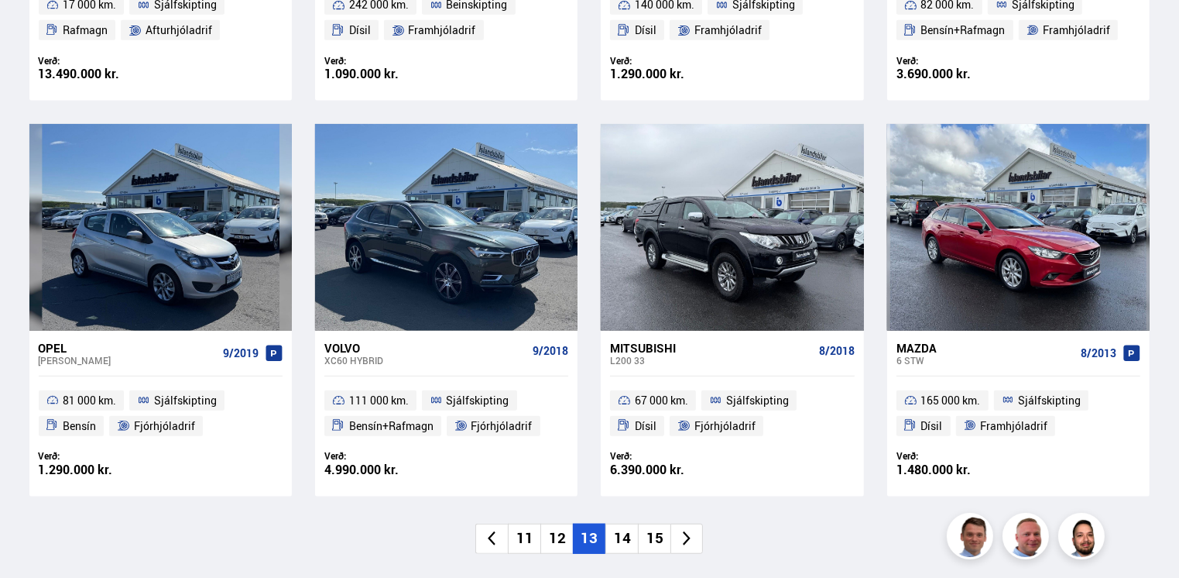
scroll to position [1084, 0]
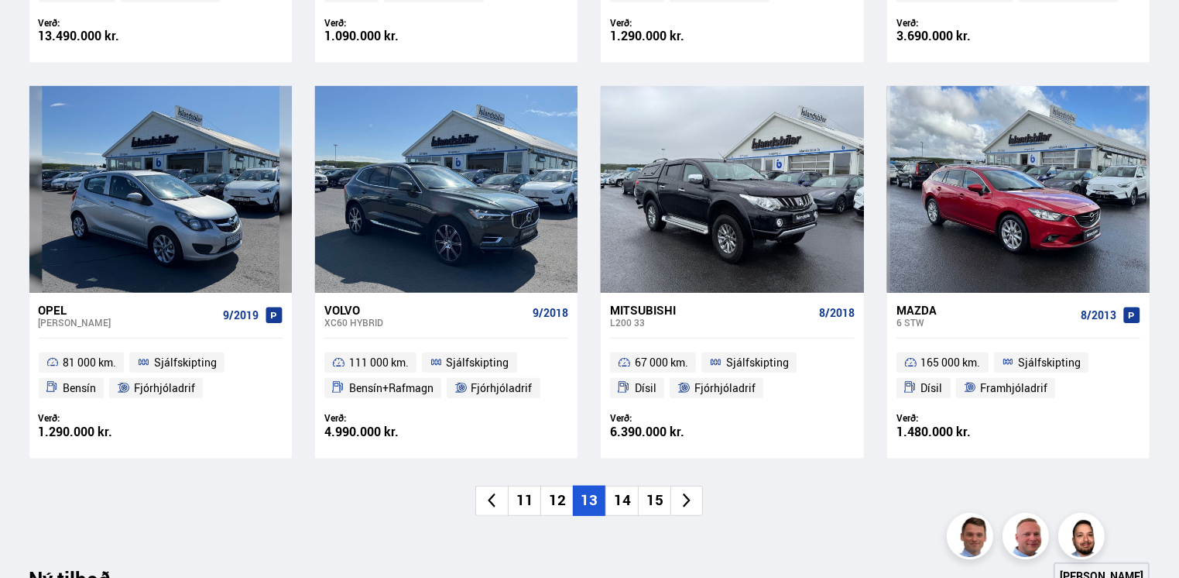
click at [691, 501] on icon at bounding box center [687, 501] width 18 height 18
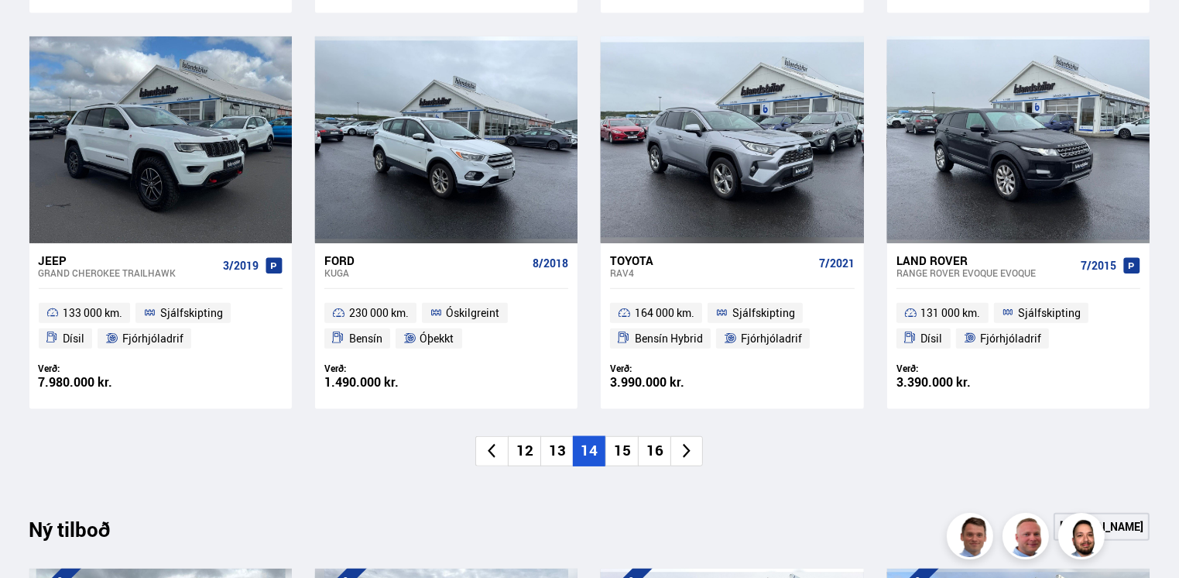
scroll to position [1161, 0]
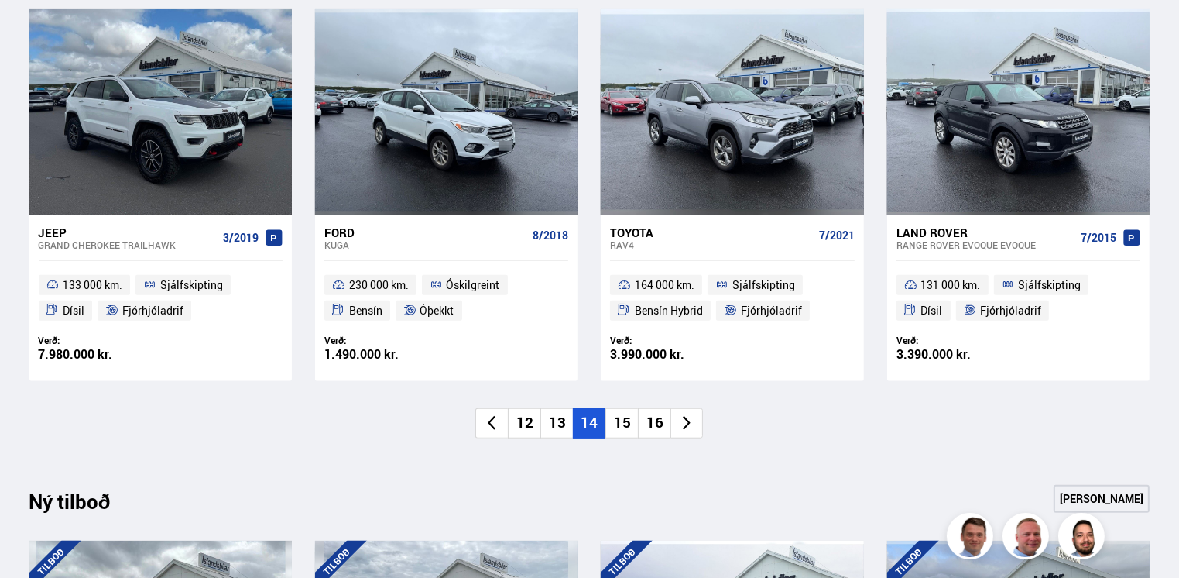
click at [678, 422] on icon at bounding box center [687, 423] width 18 height 18
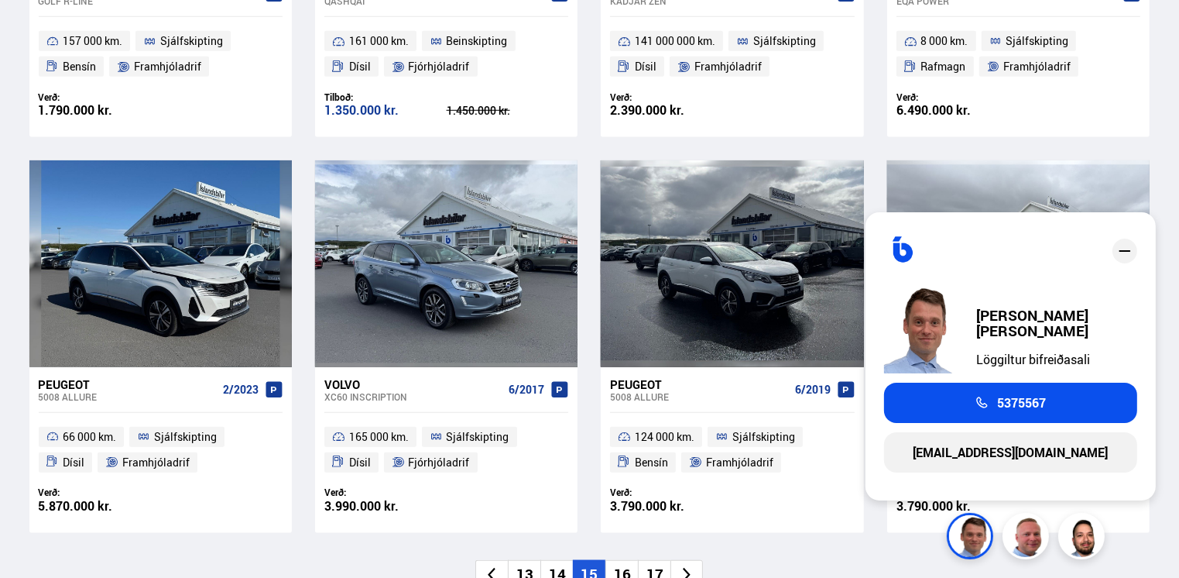
scroll to position [1006, 0]
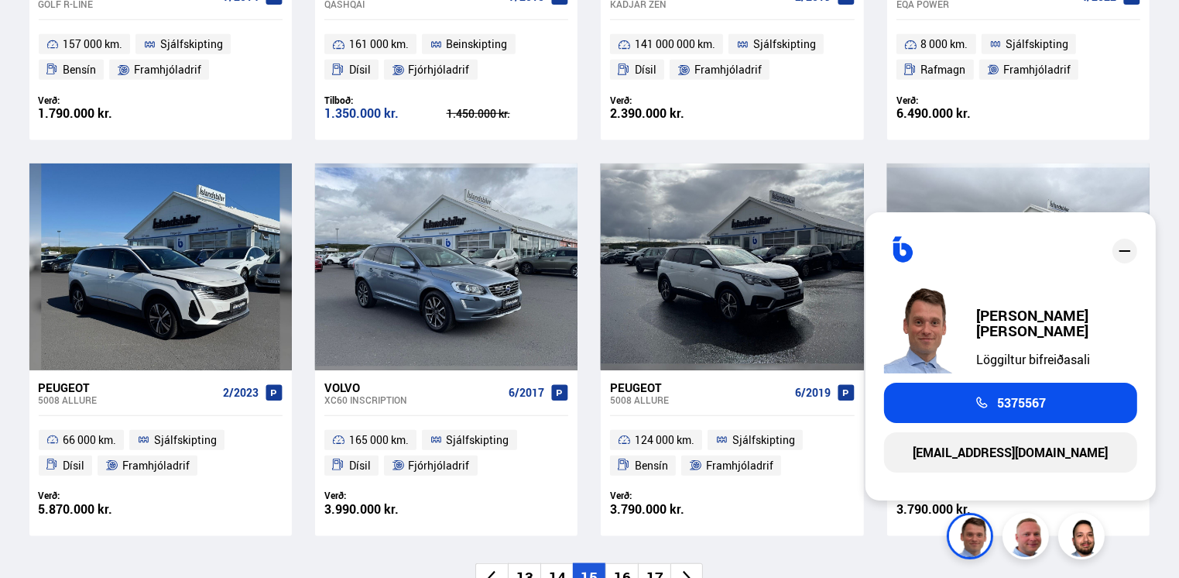
click at [740, 561] on div "Nýtt á skrá Sjá meira VW Golf R-LINE 7/2014 157 000 km. Sjálfskipting [GEOGRAPH…" at bounding box center [590, 152] width 1146 height 879
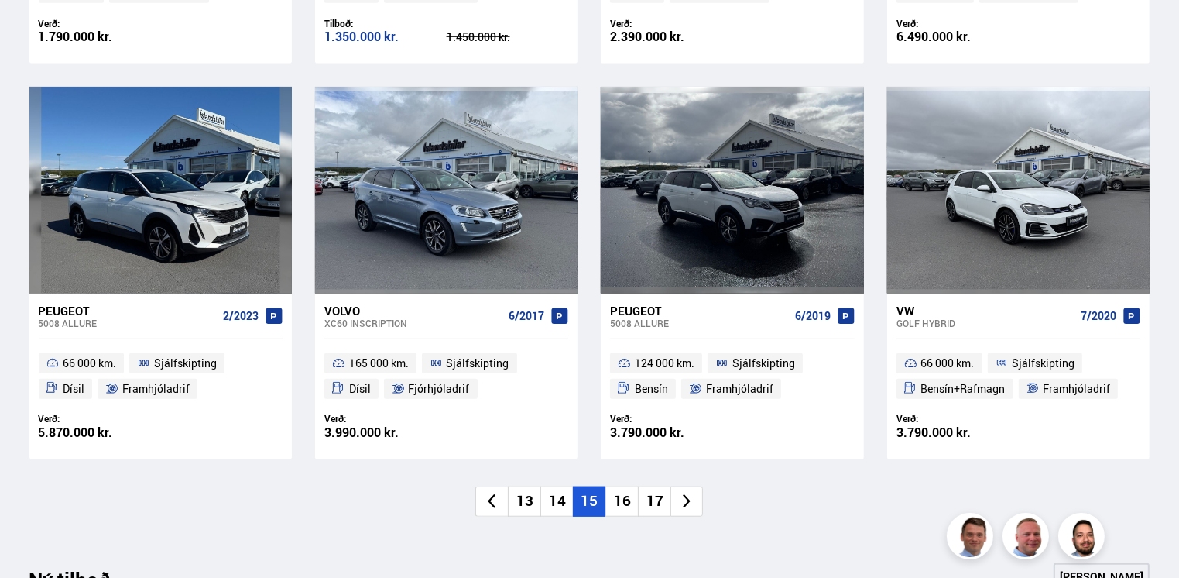
scroll to position [1084, 0]
click at [621, 498] on li "16" at bounding box center [621, 500] width 33 height 30
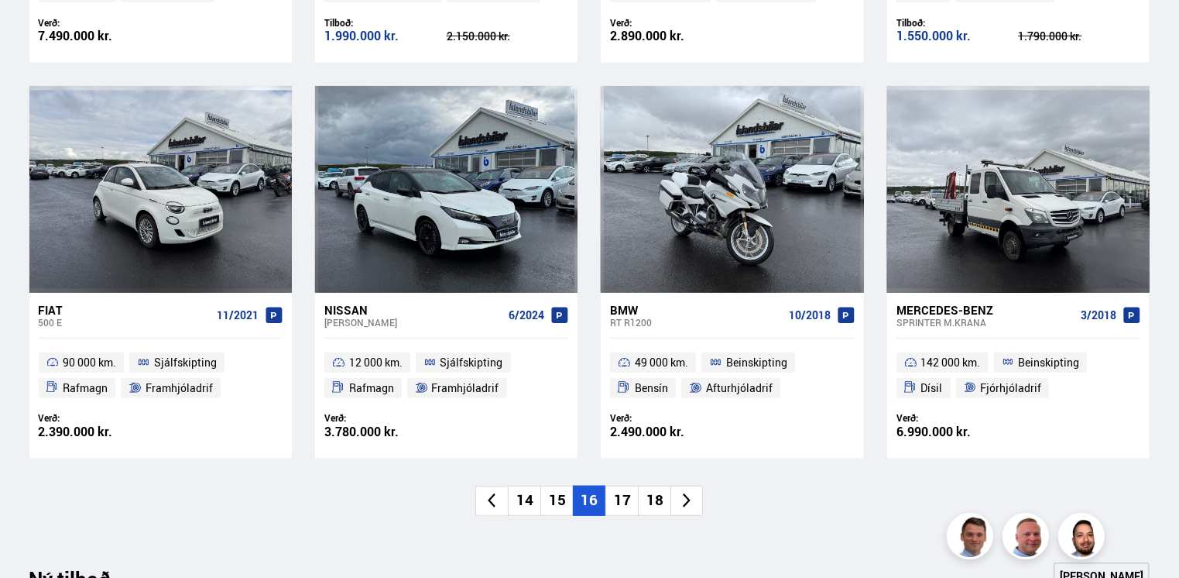
click at [620, 492] on li "17" at bounding box center [621, 500] width 33 height 30
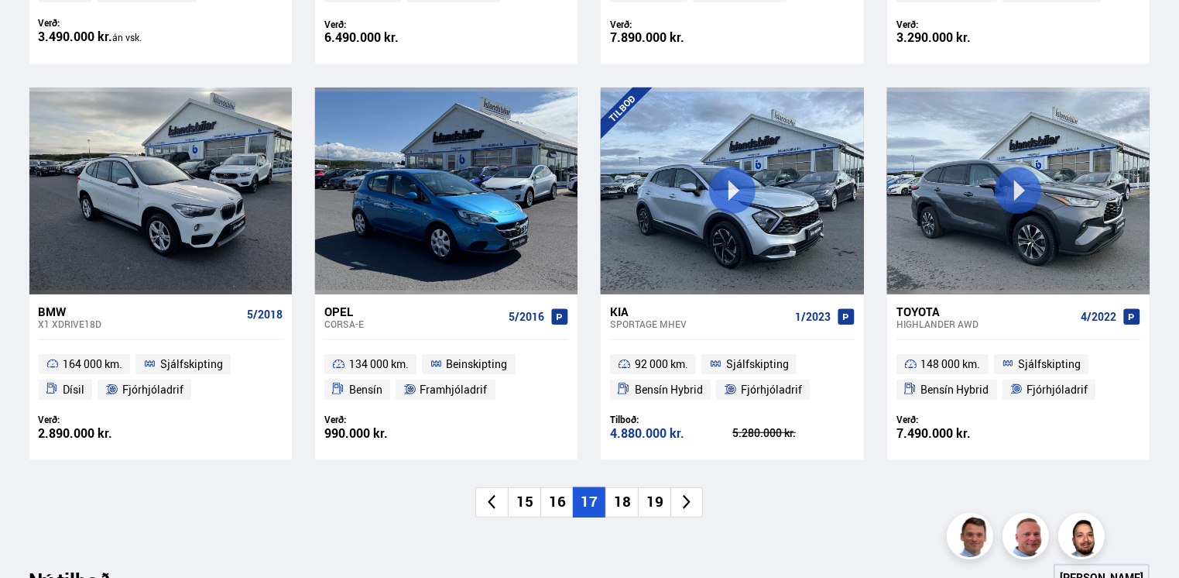
click at [620, 511] on li "18" at bounding box center [621, 502] width 33 height 30
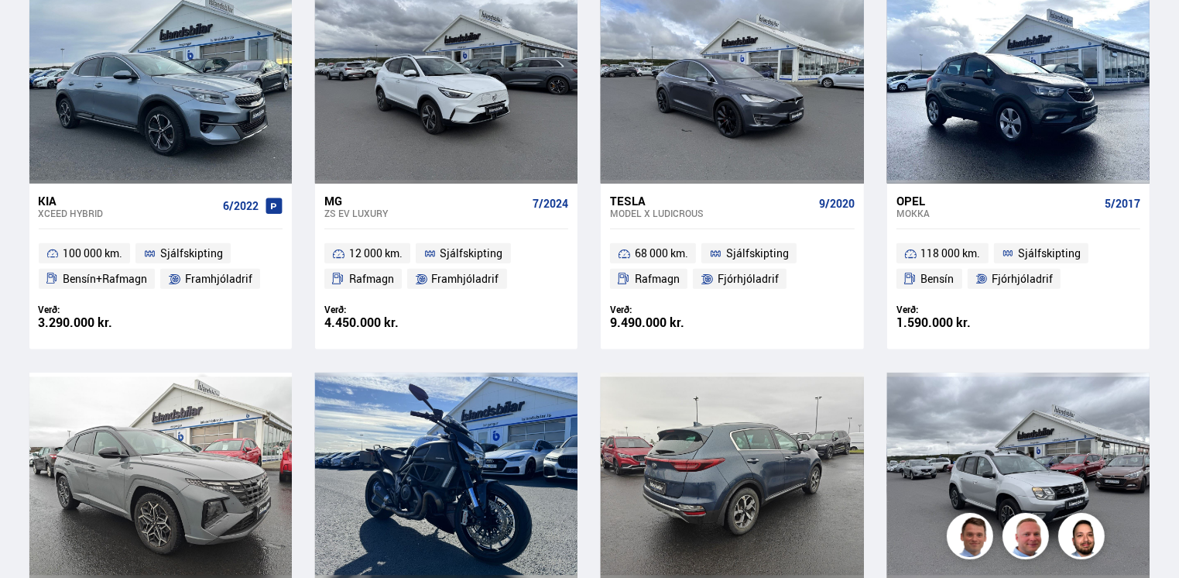
scroll to position [774, 0]
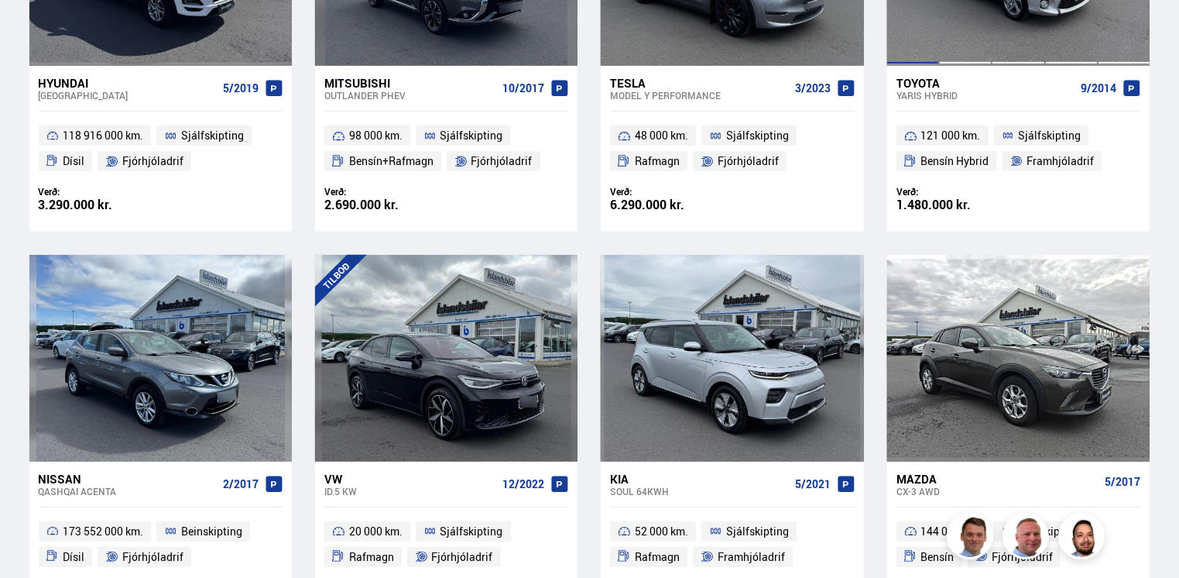
scroll to position [1009, 0]
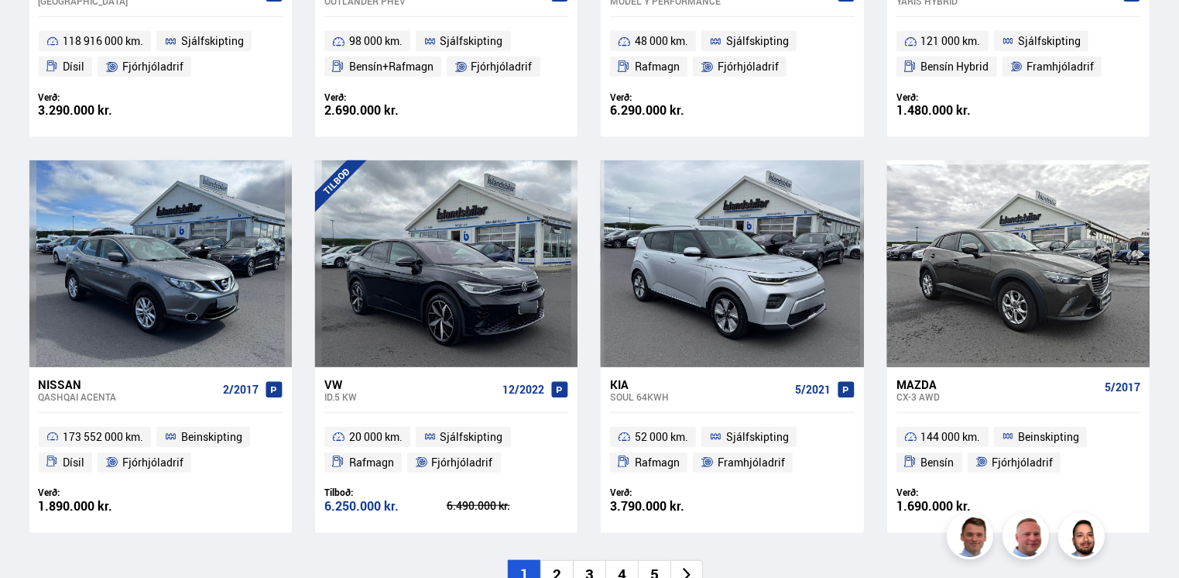
click at [1160, 104] on div "Nýtt á skrá Sjá meira Hyundai Tucson 5/2019 118 916 000 km. Sjálfskipting Dísil…" at bounding box center [590, 149] width 1146 height 879
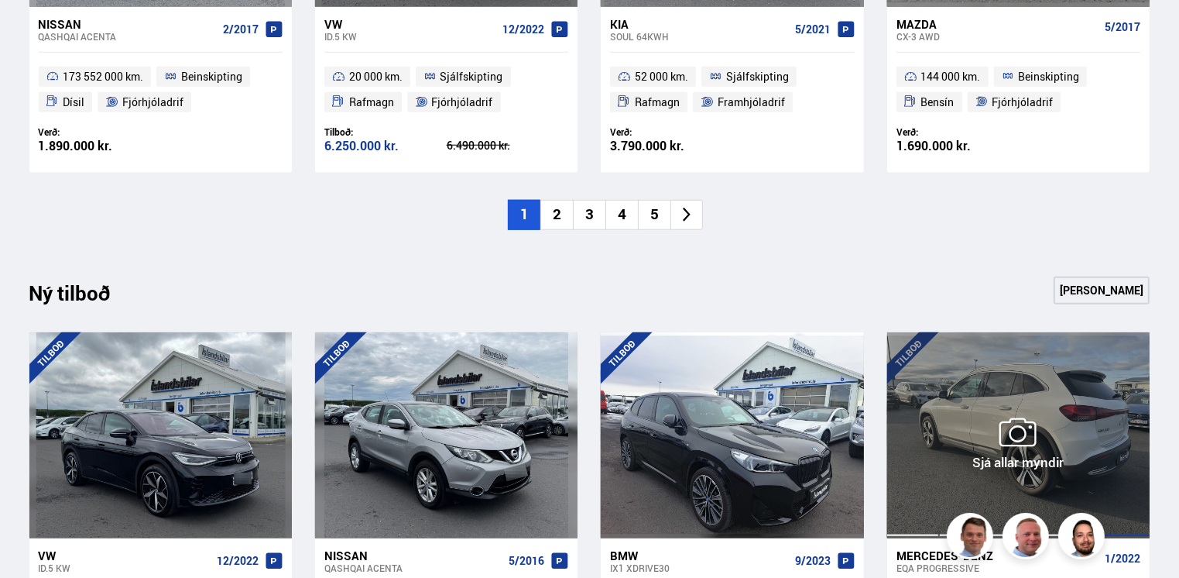
scroll to position [1397, 0]
